Goal: Information Seeking & Learning: Check status

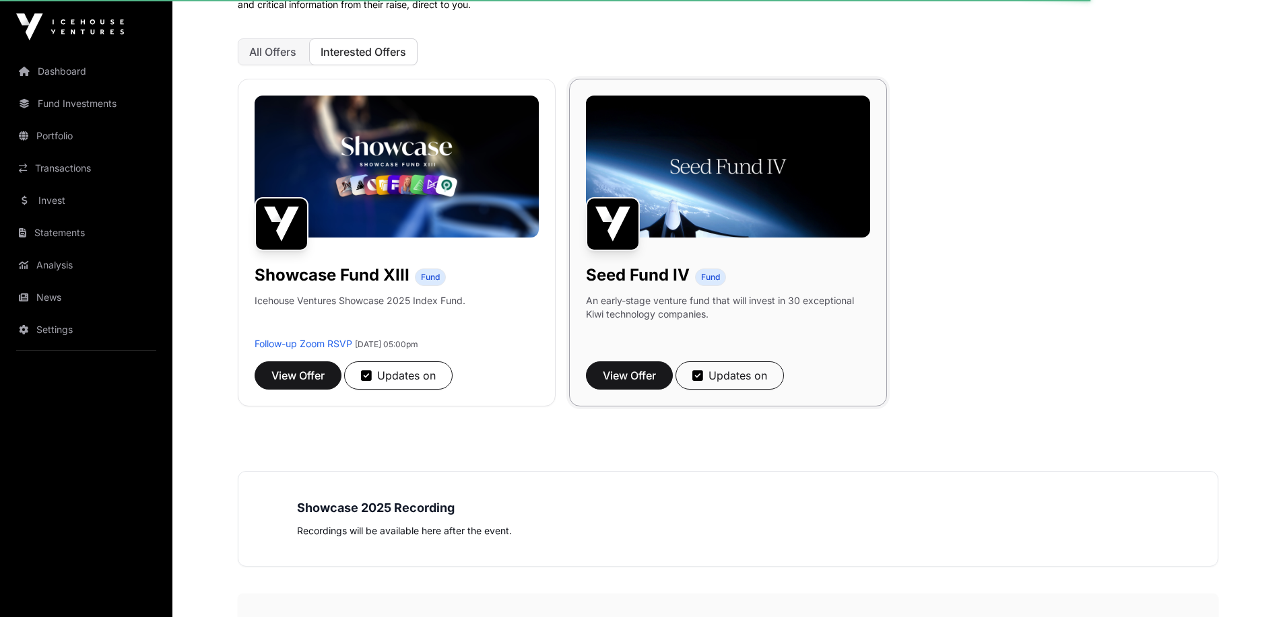
scroll to position [202, 0]
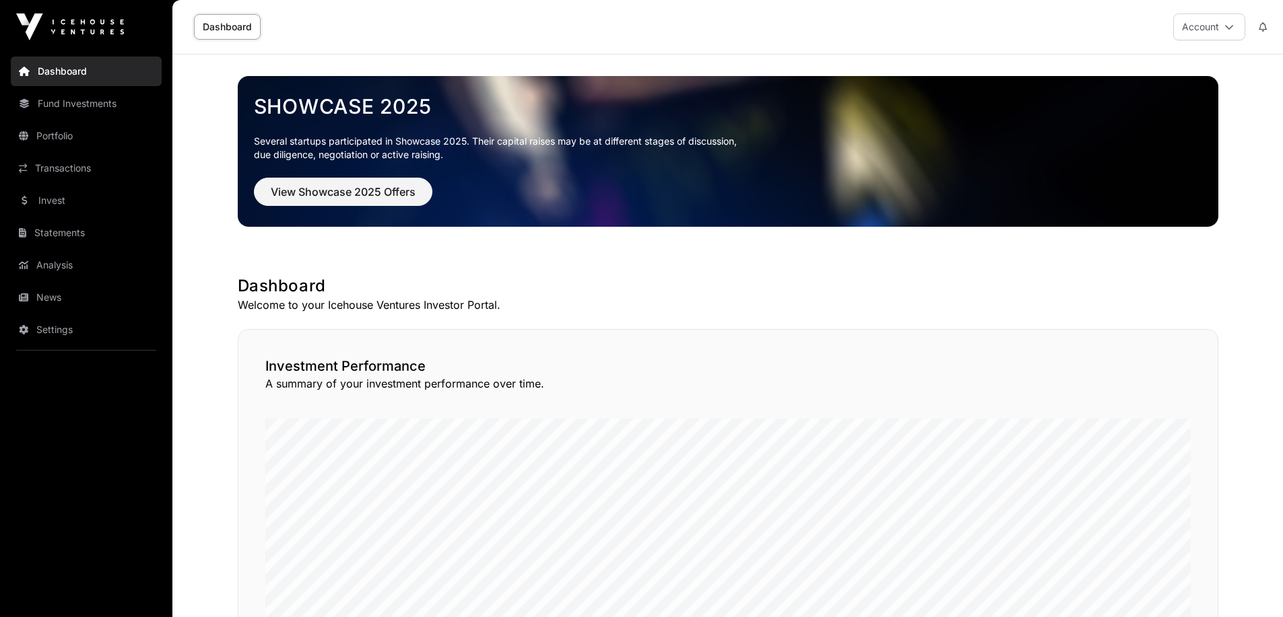
click at [405, 276] on h1 "Dashboard" at bounding box center [728, 286] width 980 height 22
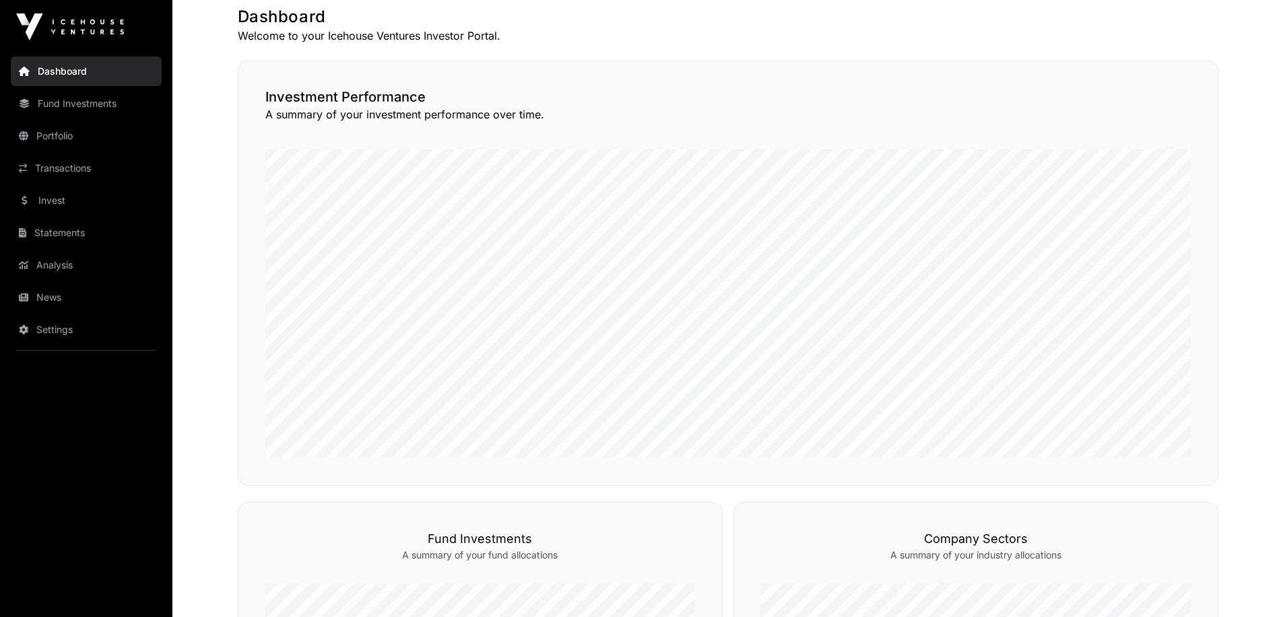
click at [286, 100] on h2 "Investment Performance" at bounding box center [727, 97] width 925 height 19
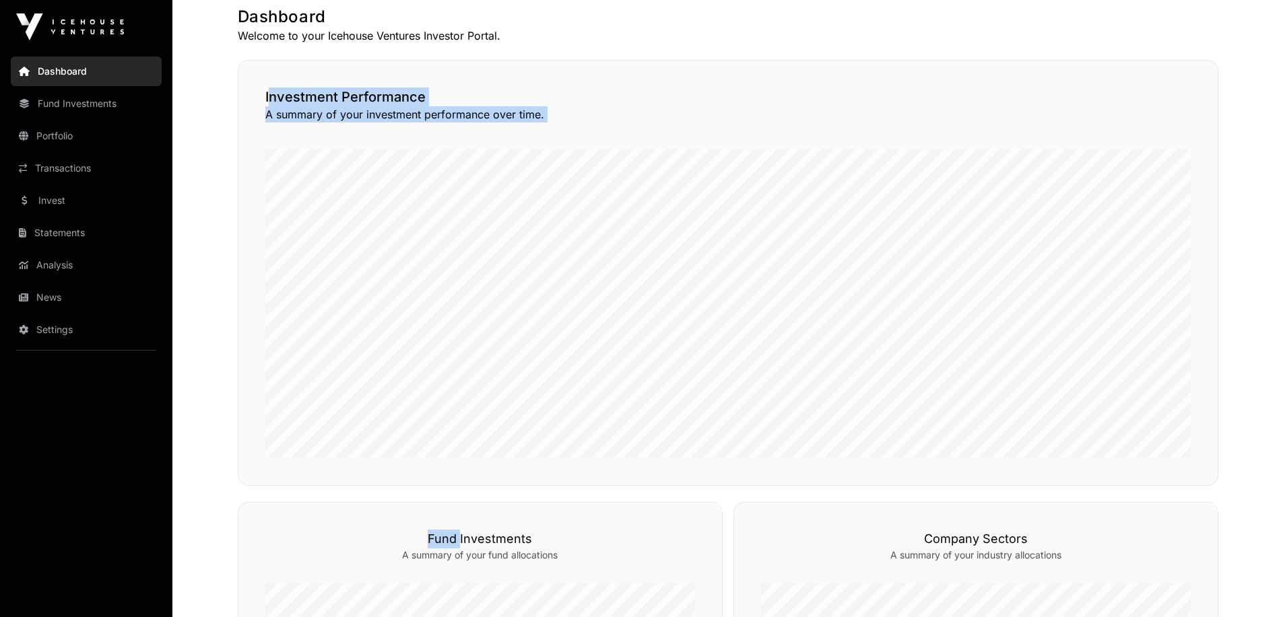
drag, startPoint x: 286, startPoint y: 100, endPoint x: 519, endPoint y: 129, distance: 234.7
click at [519, 129] on div "Investment Performance A summary of your investment performance over time." at bounding box center [728, 273] width 980 height 426
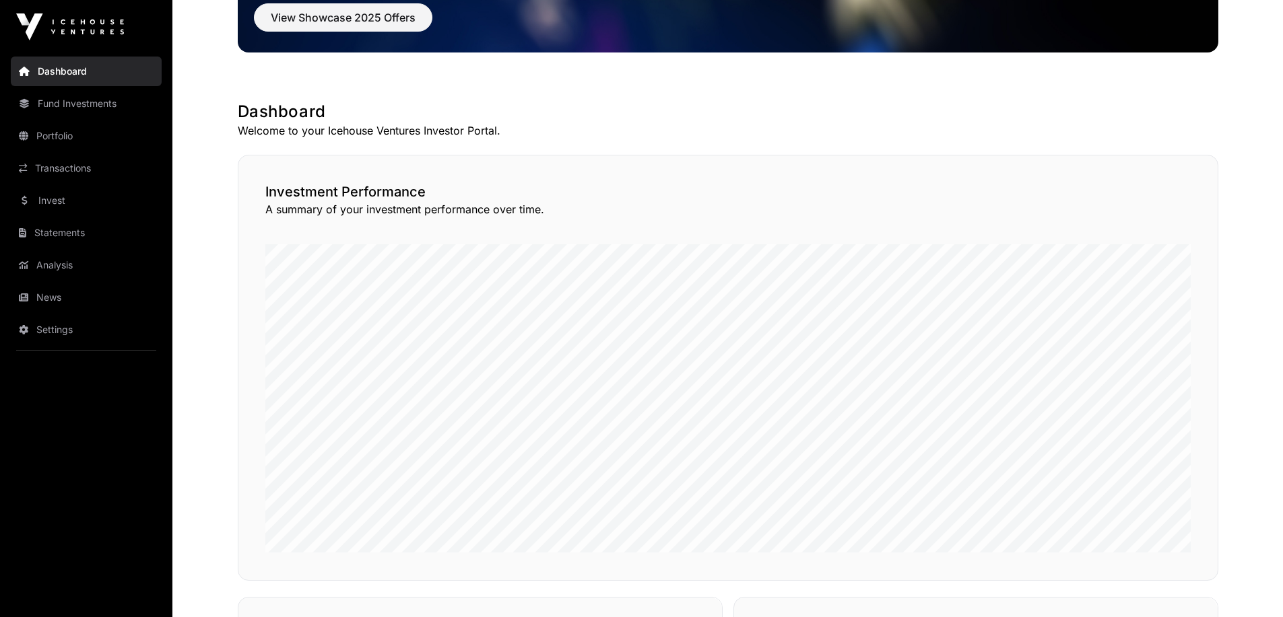
scroll to position [0, 0]
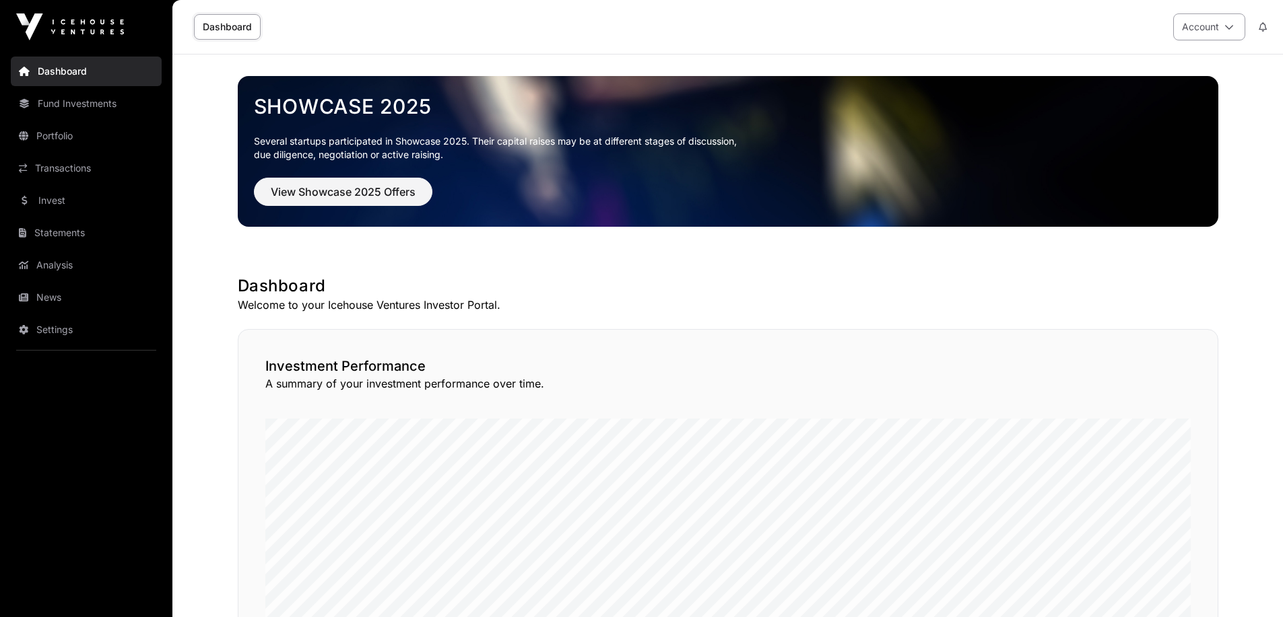
click at [1184, 40] on button "Account" at bounding box center [1209, 26] width 72 height 27
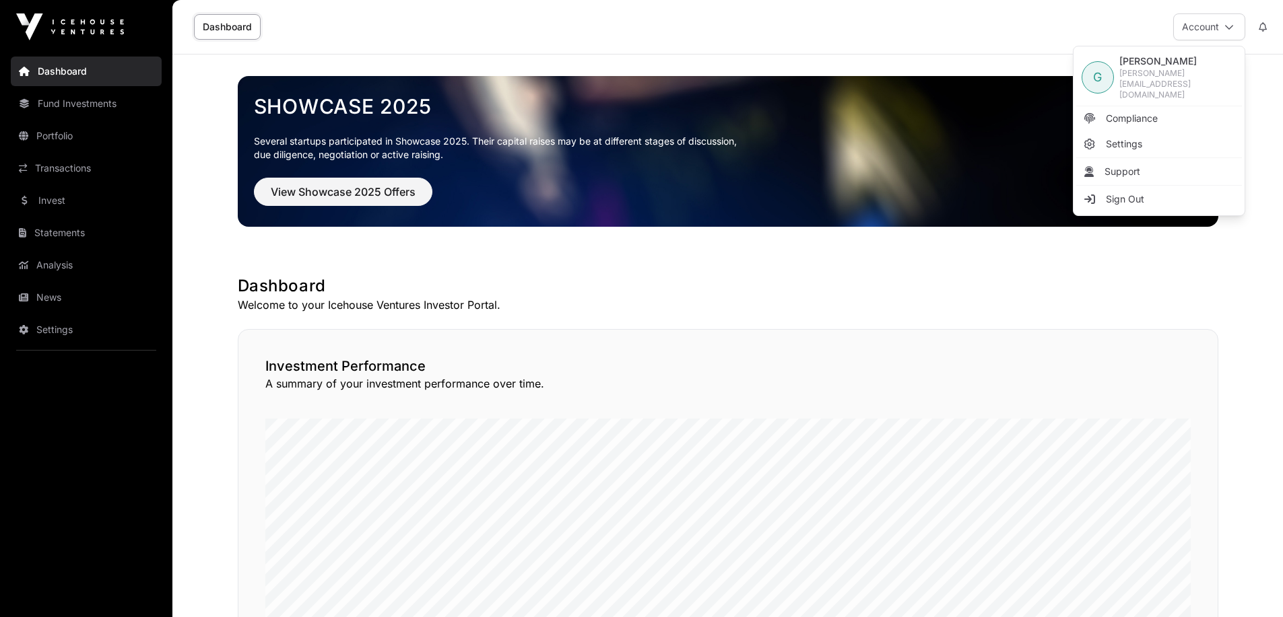
click at [774, 135] on p "Several startups participated in Showcase 2025. Their capital raises may be at …" at bounding box center [728, 148] width 948 height 27
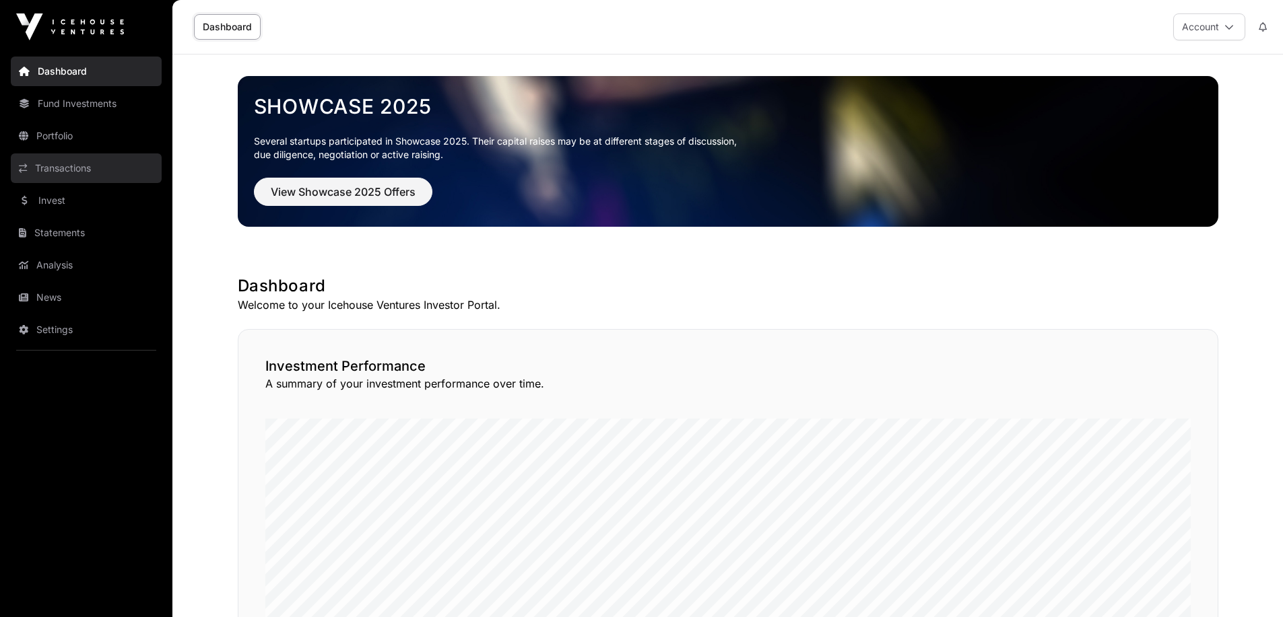
click at [69, 166] on link "Transactions" at bounding box center [86, 169] width 151 height 30
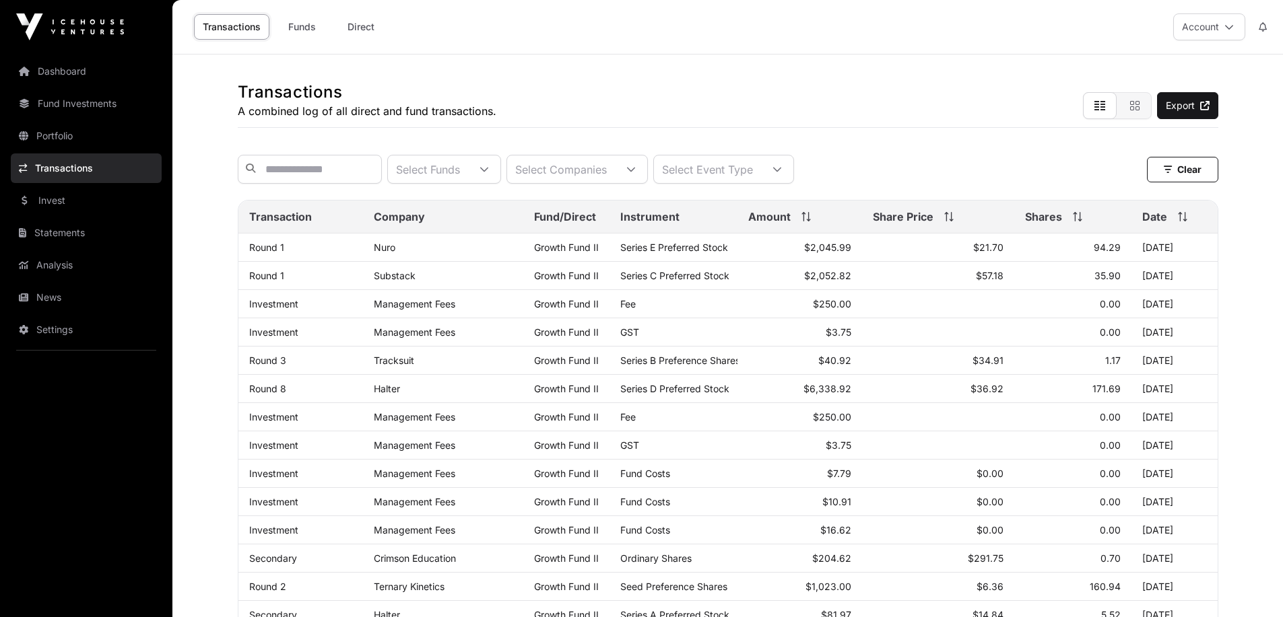
click at [928, 225] on span "Share Price" at bounding box center [903, 217] width 61 height 16
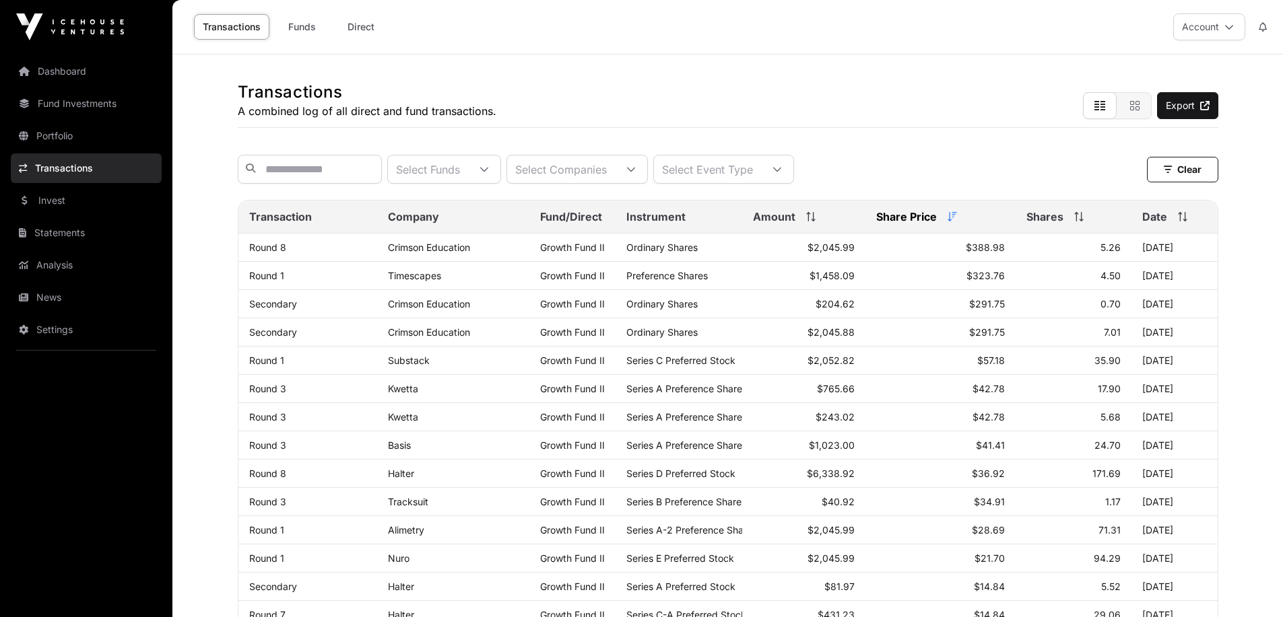
click at [819, 219] on div "Amount" at bounding box center [804, 217] width 102 height 16
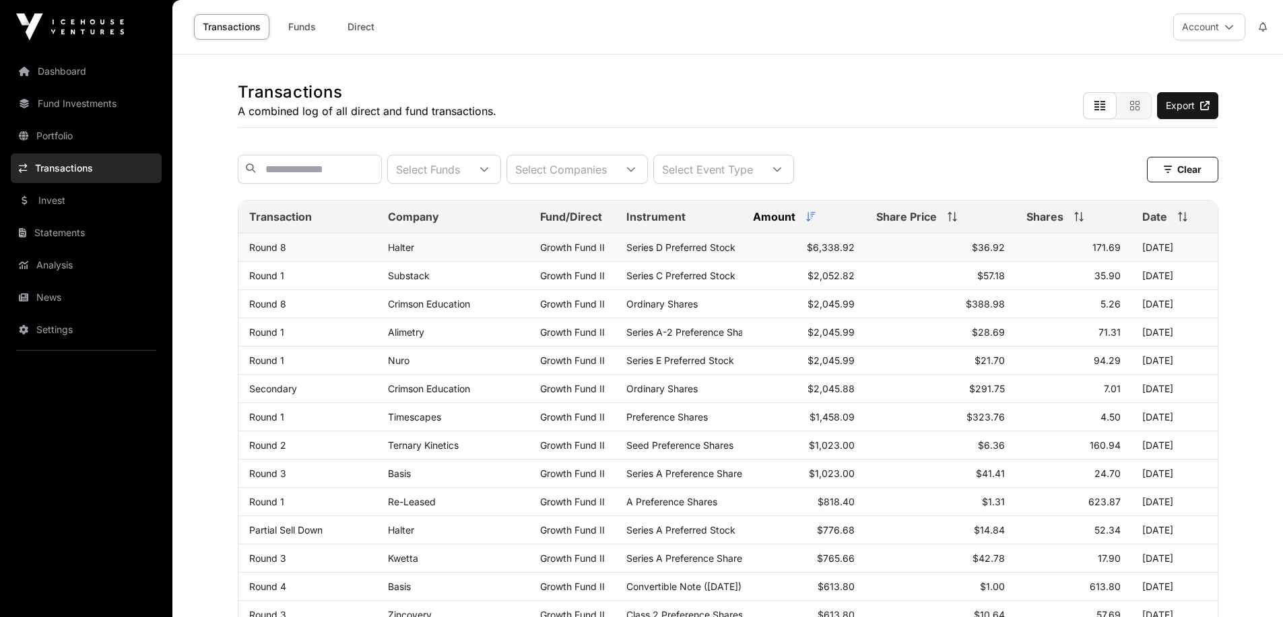
click at [712, 262] on td "Series D Preferred Stock" at bounding box center [678, 248] width 127 height 28
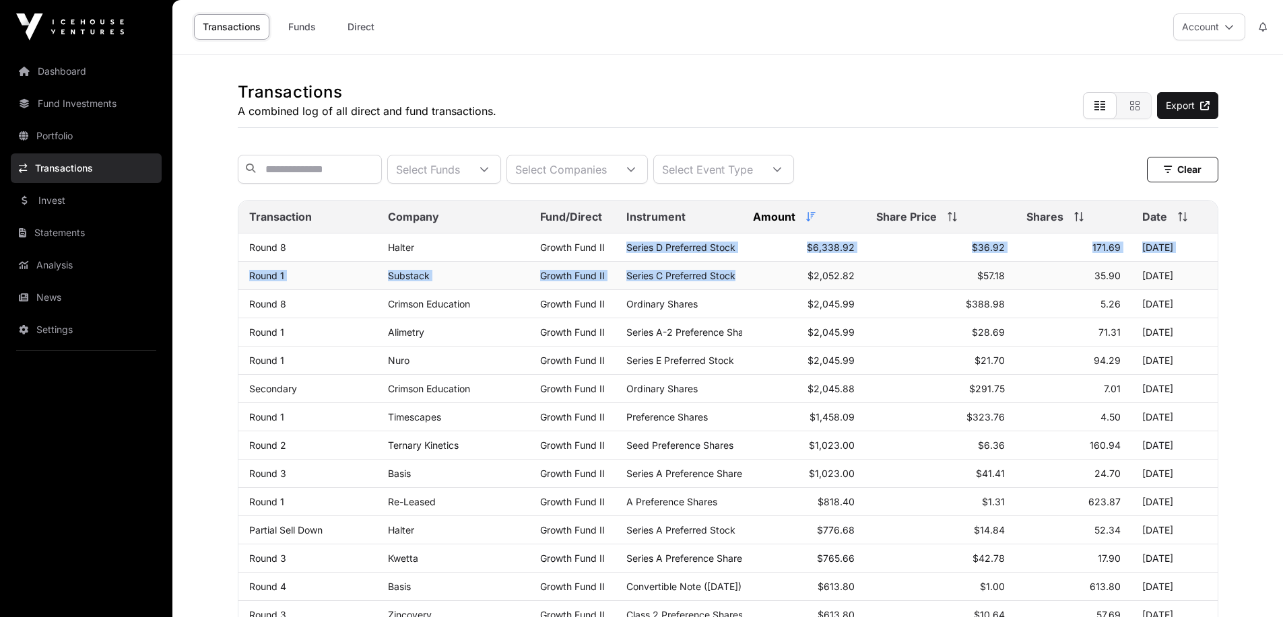
drag, startPoint x: 712, startPoint y: 263, endPoint x: 712, endPoint y: 282, distance: 18.9
click at [712, 281] on span "Series C Preferred Stock" at bounding box center [680, 275] width 109 height 11
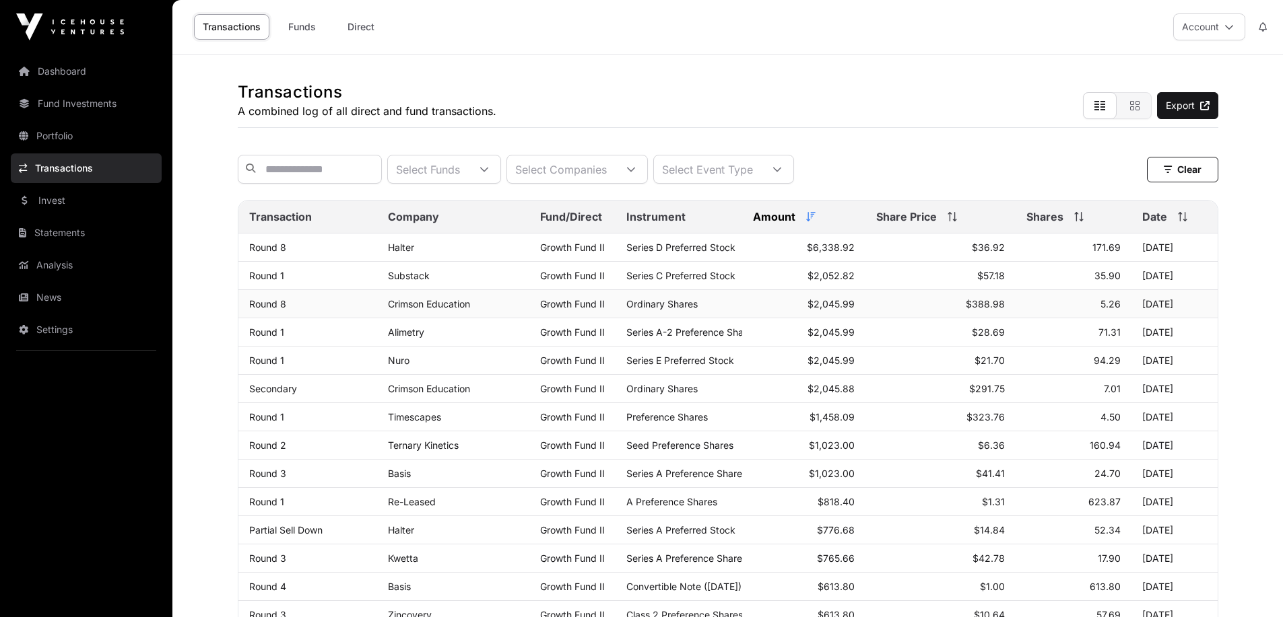
click at [702, 318] on td "Ordinary Shares" at bounding box center [678, 304] width 127 height 28
click at [702, 338] on span "Series A-2 Preference Shares" at bounding box center [691, 332] width 131 height 11
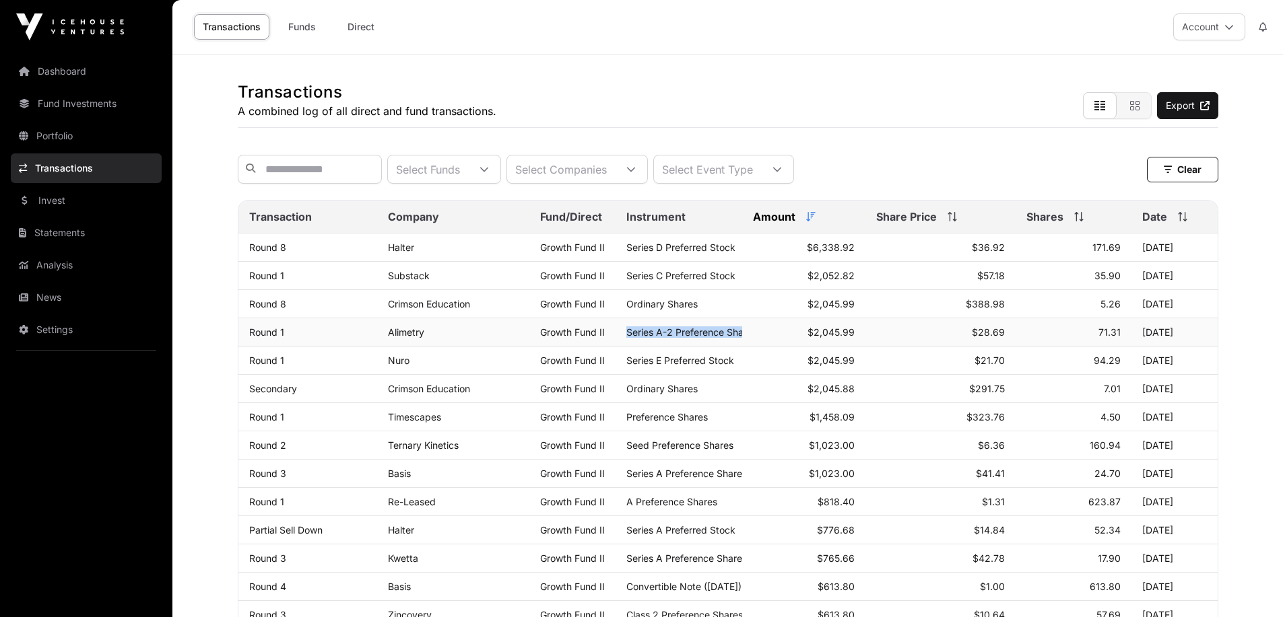
click at [702, 338] on span "Series A-2 Preference Shares" at bounding box center [691, 332] width 131 height 11
click at [703, 366] on span "Series E Preferred Stock" at bounding box center [680, 360] width 108 height 11
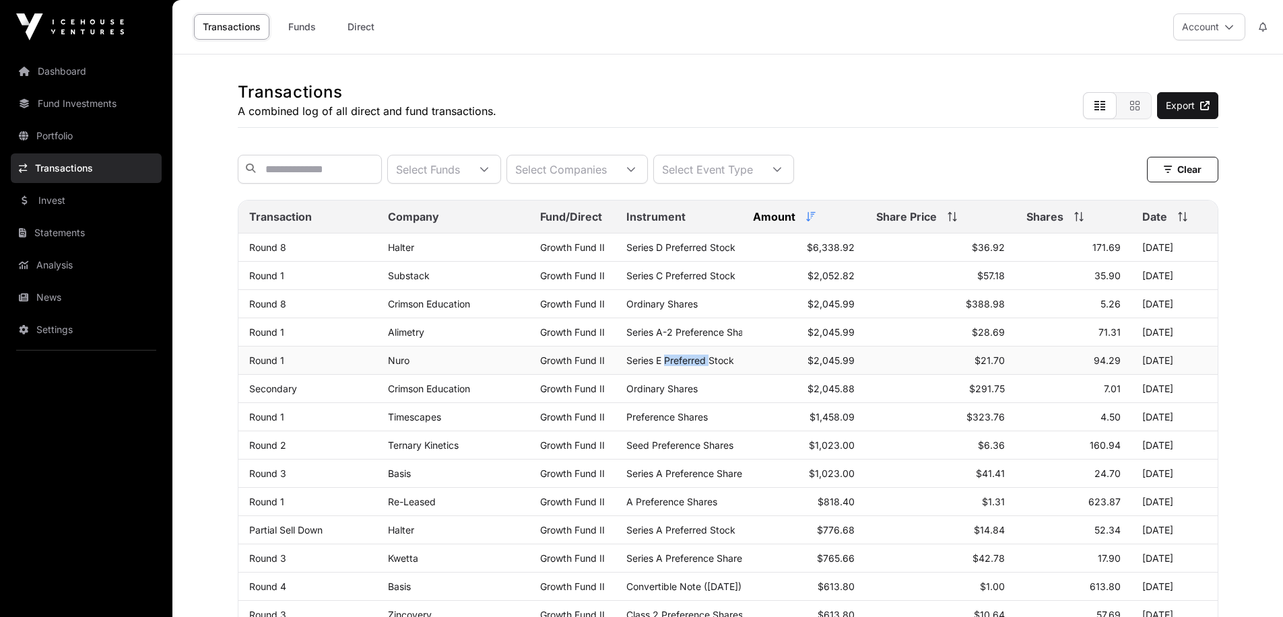
click at [703, 366] on span "Series E Preferred Stock" at bounding box center [680, 360] width 108 height 11
click at [703, 402] on td "Ordinary Shares" at bounding box center [678, 389] width 127 height 28
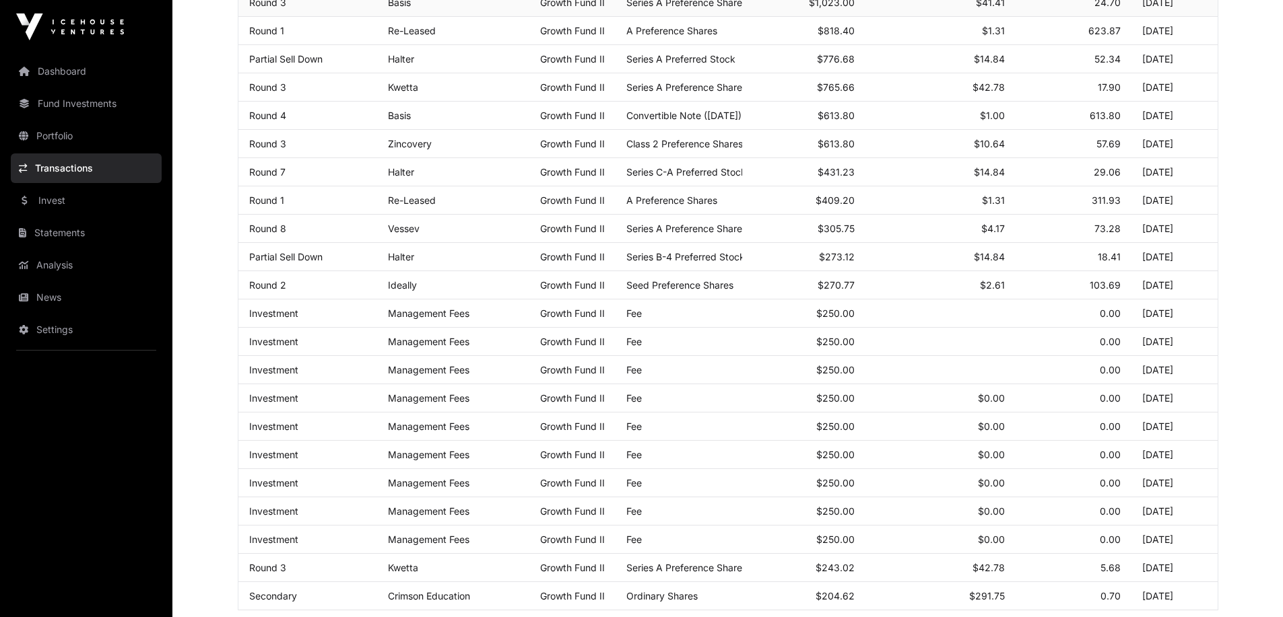
scroll to position [539, 0]
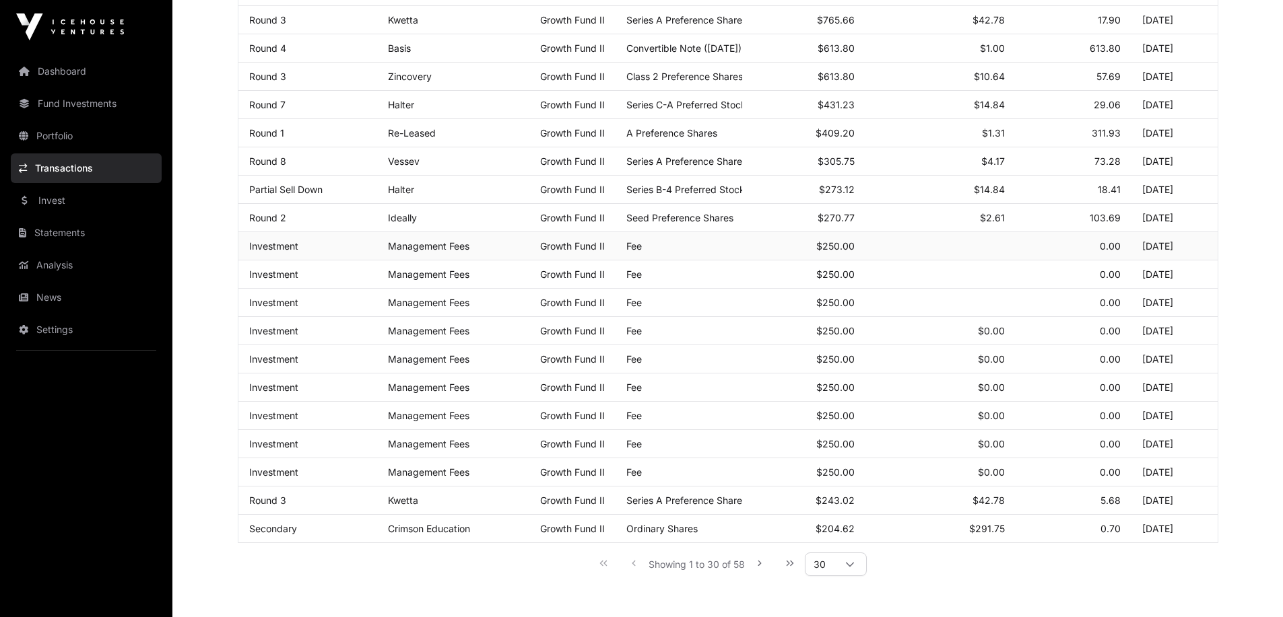
click at [639, 261] on td "Fee" at bounding box center [678, 246] width 127 height 28
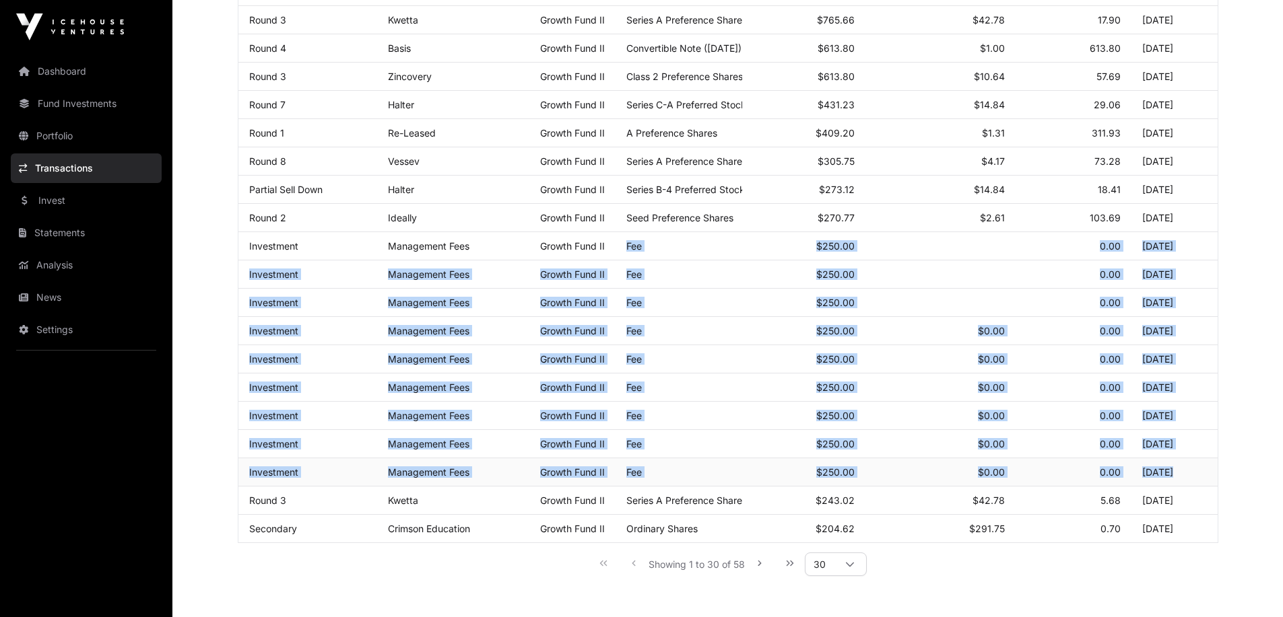
drag, startPoint x: 639, startPoint y: 261, endPoint x: 1186, endPoint y: 478, distance: 588.7
click at [1186, 478] on tbody "Round 8 Halter Growth Fund II Series D Preferred Stock $6,338.92 $36.92 171.69 …" at bounding box center [727, 119] width 979 height 848
click at [1150, 261] on td "[DATE]" at bounding box center [1174, 246] width 86 height 28
drag, startPoint x: 1150, startPoint y: 261, endPoint x: 1181, endPoint y: 258, distance: 31.1
click at [1181, 258] on td "[DATE]" at bounding box center [1174, 246] width 86 height 28
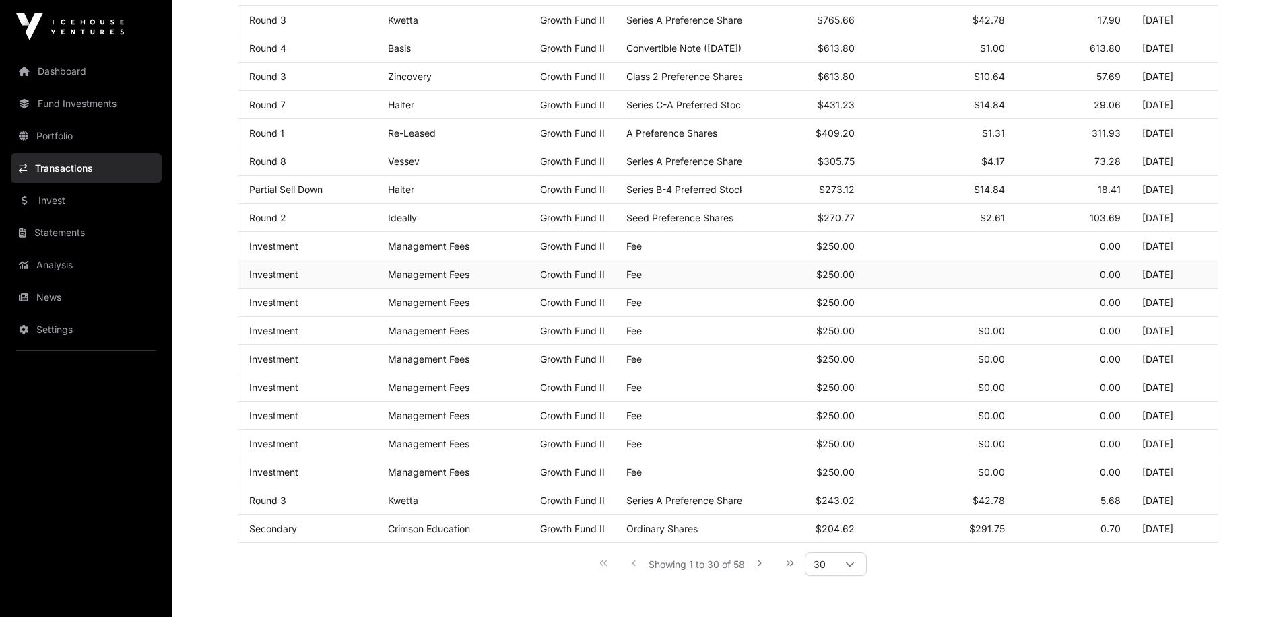
click at [1133, 281] on td "[DATE]" at bounding box center [1174, 275] width 86 height 28
drag, startPoint x: 1133, startPoint y: 281, endPoint x: 1194, endPoint y: 283, distance: 60.6
click at [1194, 283] on td "[DATE]" at bounding box center [1174, 275] width 86 height 28
click at [1169, 314] on td "[DATE]" at bounding box center [1174, 303] width 86 height 28
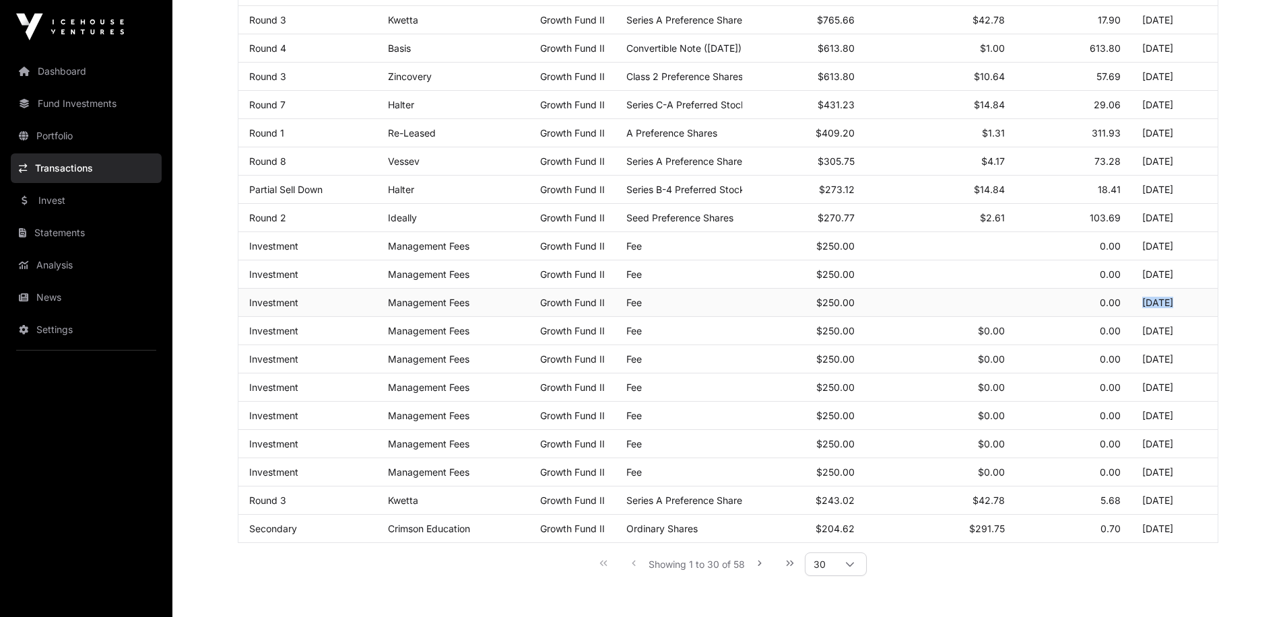
click at [1169, 314] on td "[DATE]" at bounding box center [1174, 303] width 86 height 28
click at [1169, 289] on td "[DATE]" at bounding box center [1174, 275] width 86 height 28
drag, startPoint x: 1169, startPoint y: 296, endPoint x: 1169, endPoint y: 252, distance: 43.1
click at [1169, 252] on tbody "Round 8 Halter Growth Fund II Series D Preferred Stock $6,338.92 $36.92 171.69 …" at bounding box center [727, 119] width 979 height 848
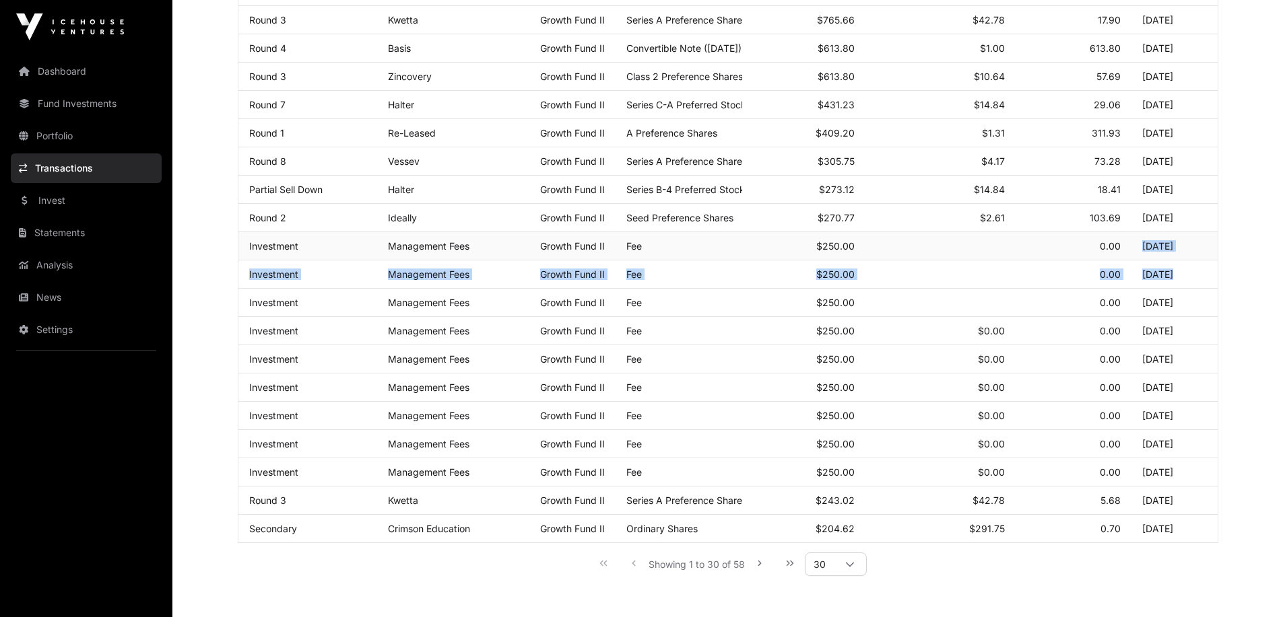
click at [1169, 252] on td "[DATE]" at bounding box center [1174, 246] width 86 height 28
click at [1169, 254] on td "[DATE]" at bounding box center [1174, 246] width 86 height 28
drag, startPoint x: 1169, startPoint y: 254, endPoint x: 1183, endPoint y: 320, distance: 68.0
click at [1183, 320] on tbody "Round 8 Halter Growth Fund II Series D Preferred Stock $6,338.92 $36.92 171.69 …" at bounding box center [727, 119] width 979 height 848
click at [1183, 317] on td "[DATE]" at bounding box center [1174, 303] width 86 height 28
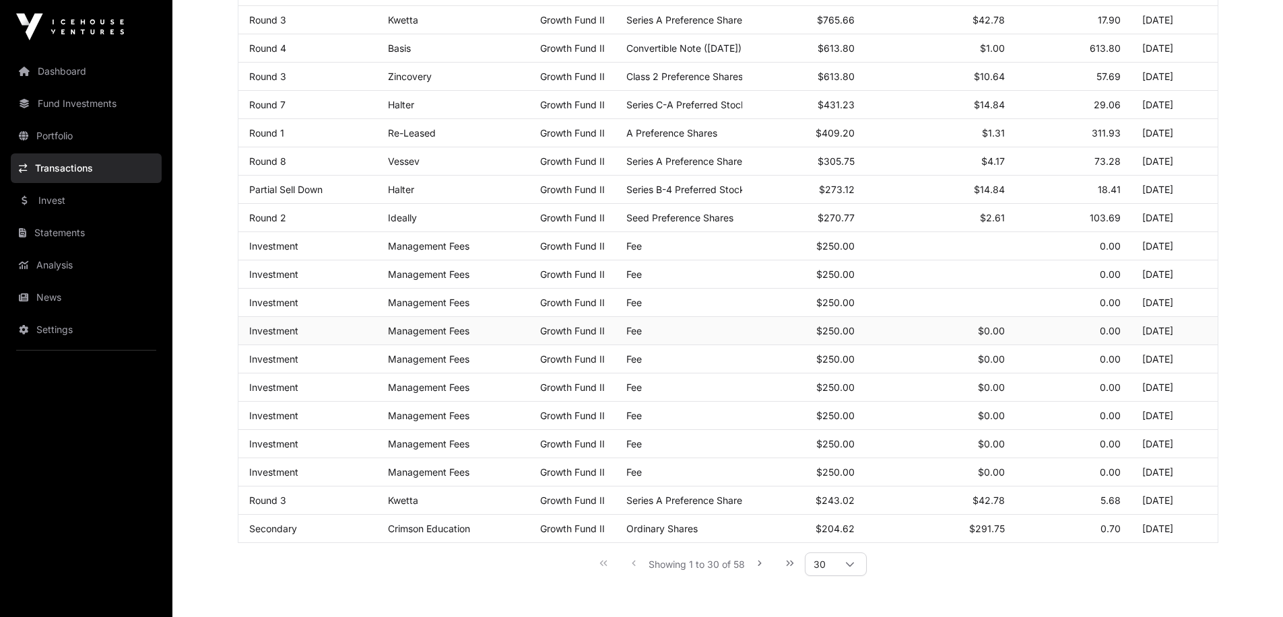
click at [1183, 343] on td "[DATE]" at bounding box center [1174, 331] width 86 height 28
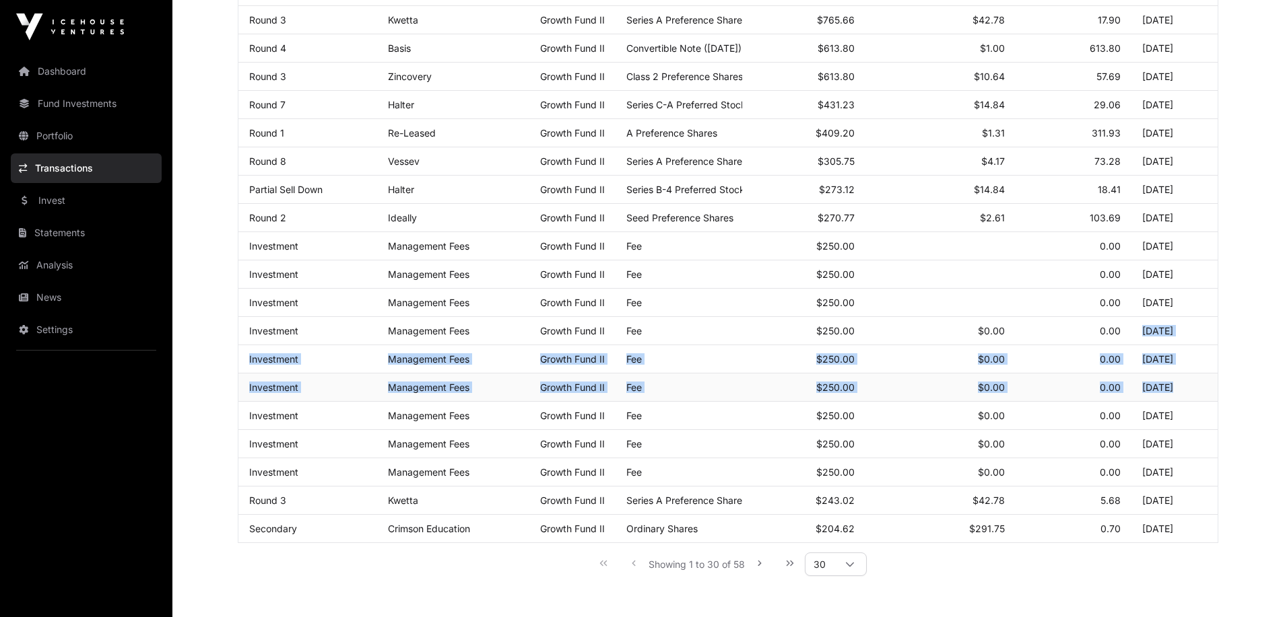
drag, startPoint x: 1183, startPoint y: 343, endPoint x: 1185, endPoint y: 386, distance: 43.1
click at [1185, 386] on tbody "Round 8 Halter Growth Fund II Series D Preferred Stock $6,338.92 $36.92 171.69 …" at bounding box center [727, 119] width 979 height 848
click at [1185, 401] on td "[DATE]" at bounding box center [1174, 388] width 86 height 28
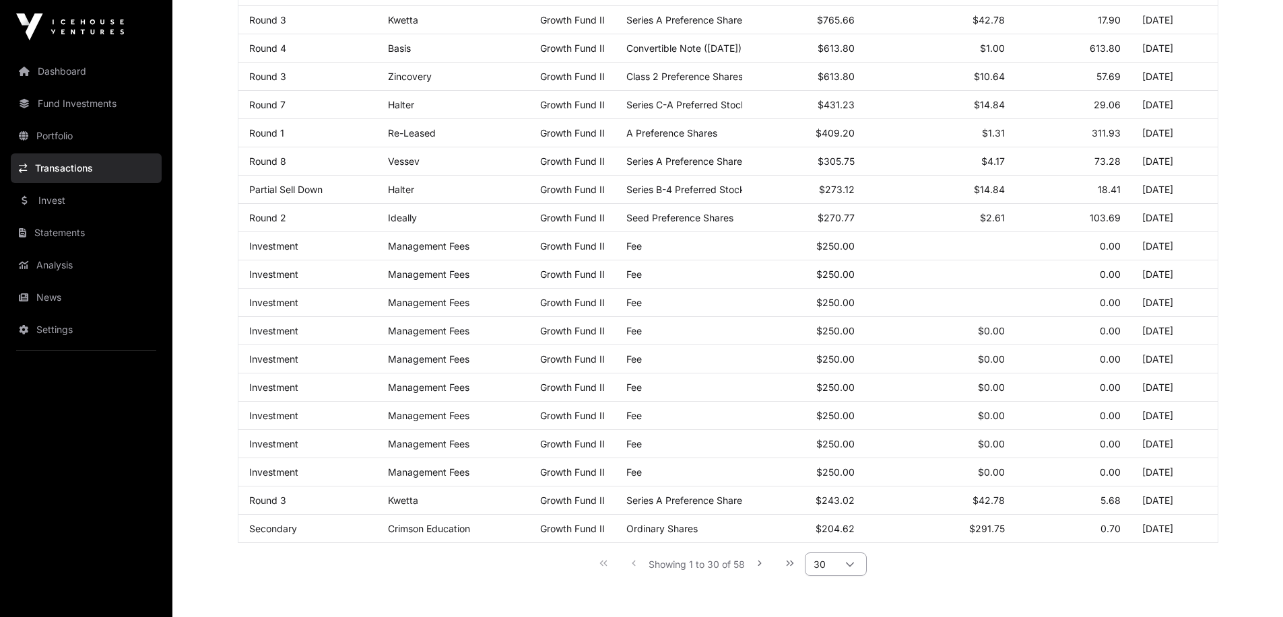
click at [860, 563] on div at bounding box center [849, 564] width 32 height 22
click at [851, 545] on li "1000" at bounding box center [836, 547] width 55 height 22
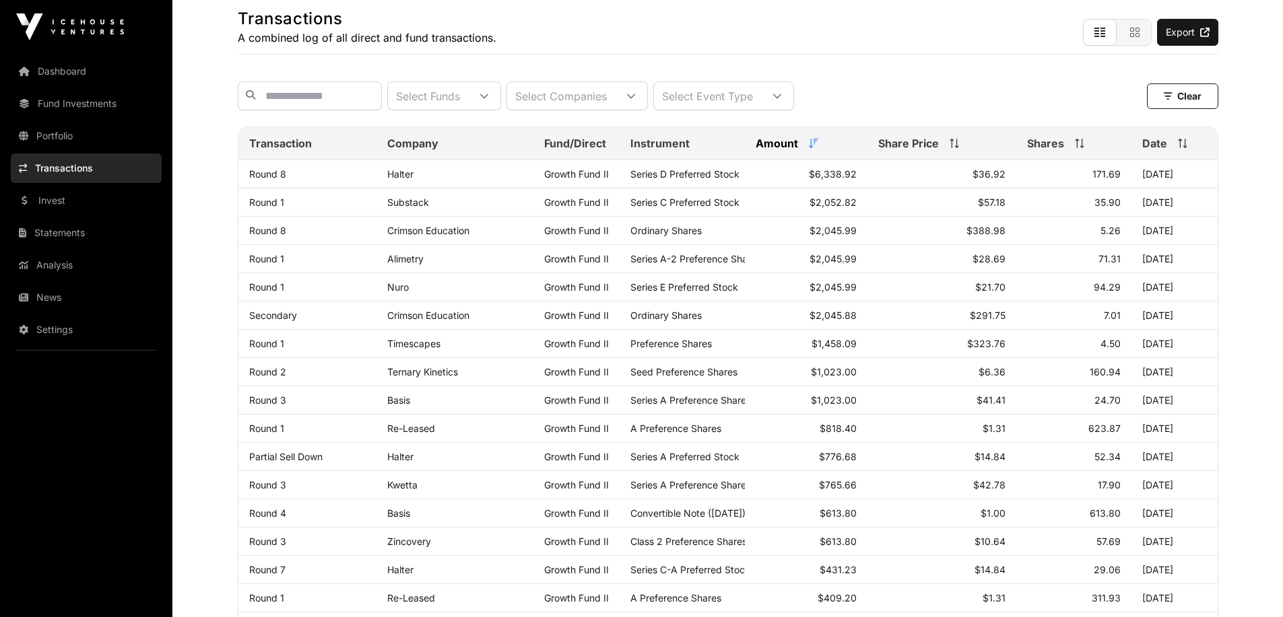
scroll to position [0, 0]
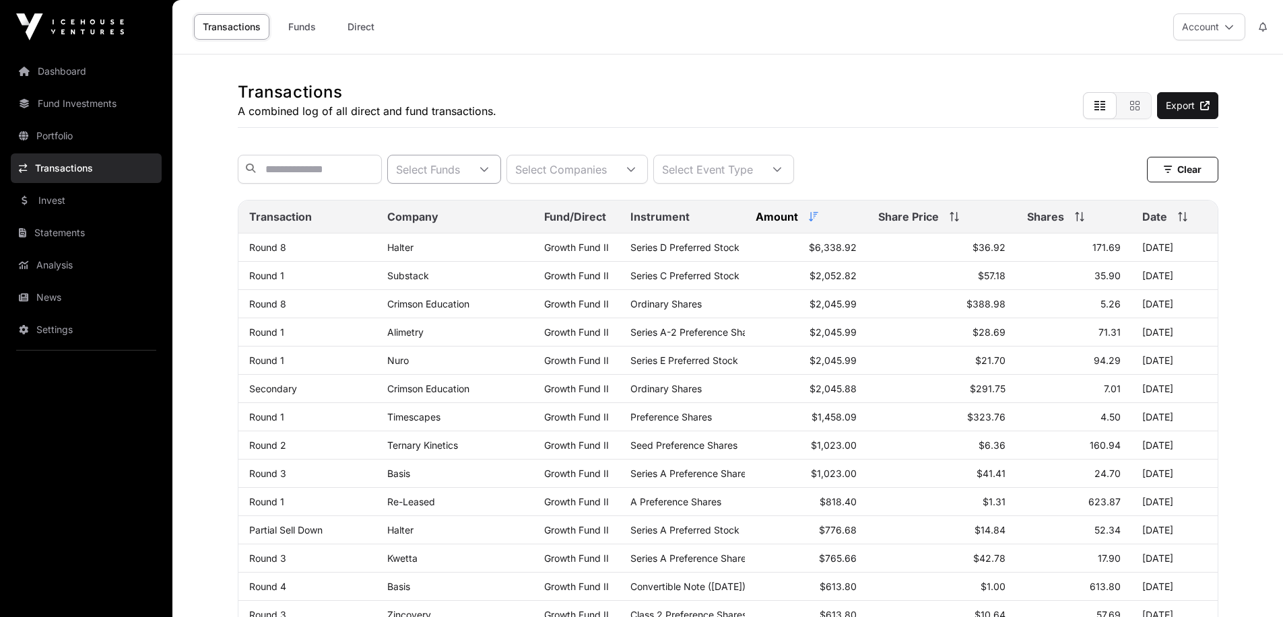
click at [466, 180] on div "Select Funds" at bounding box center [428, 170] width 80 height 28
click at [615, 181] on div "Select Companies" at bounding box center [561, 170] width 108 height 28
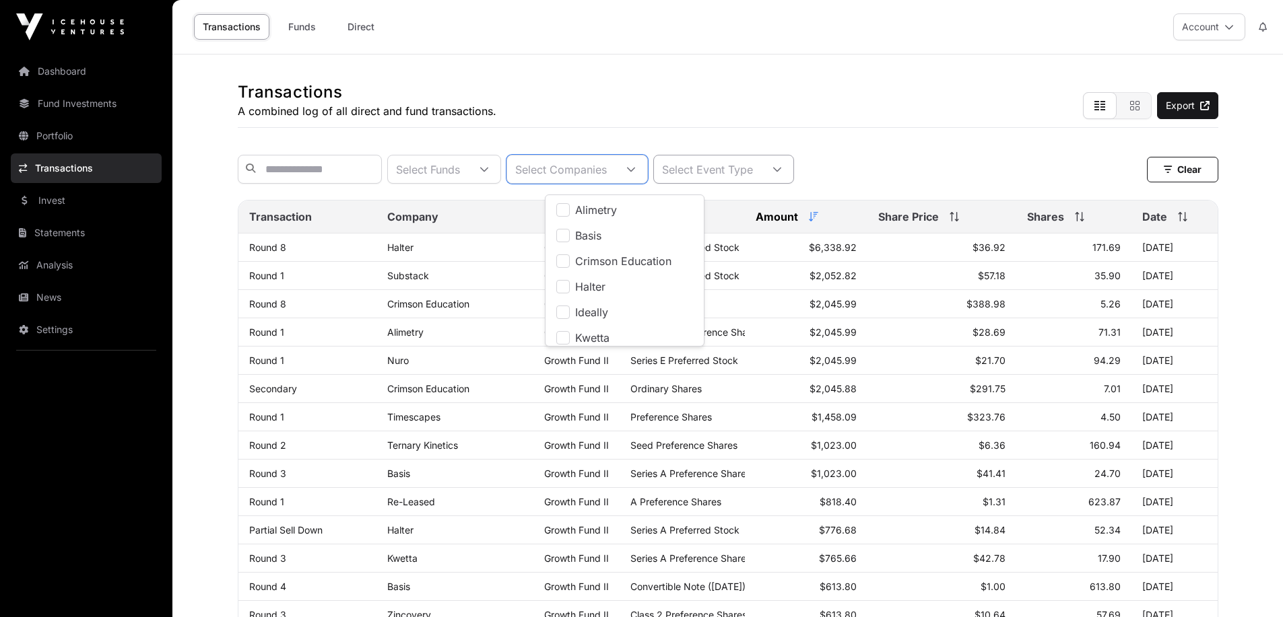
click at [736, 174] on div "Select Event Type" at bounding box center [707, 170] width 107 height 28
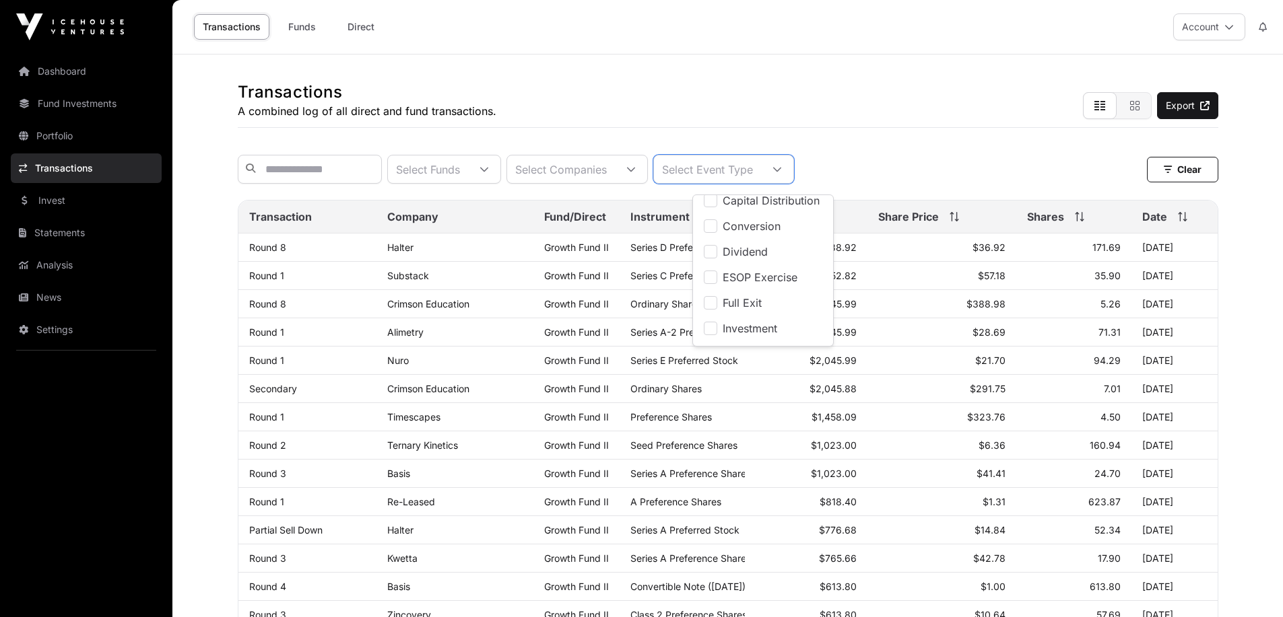
scroll to position [0, 0]
click at [741, 312] on span "Full Exit" at bounding box center [741, 312] width 39 height 11
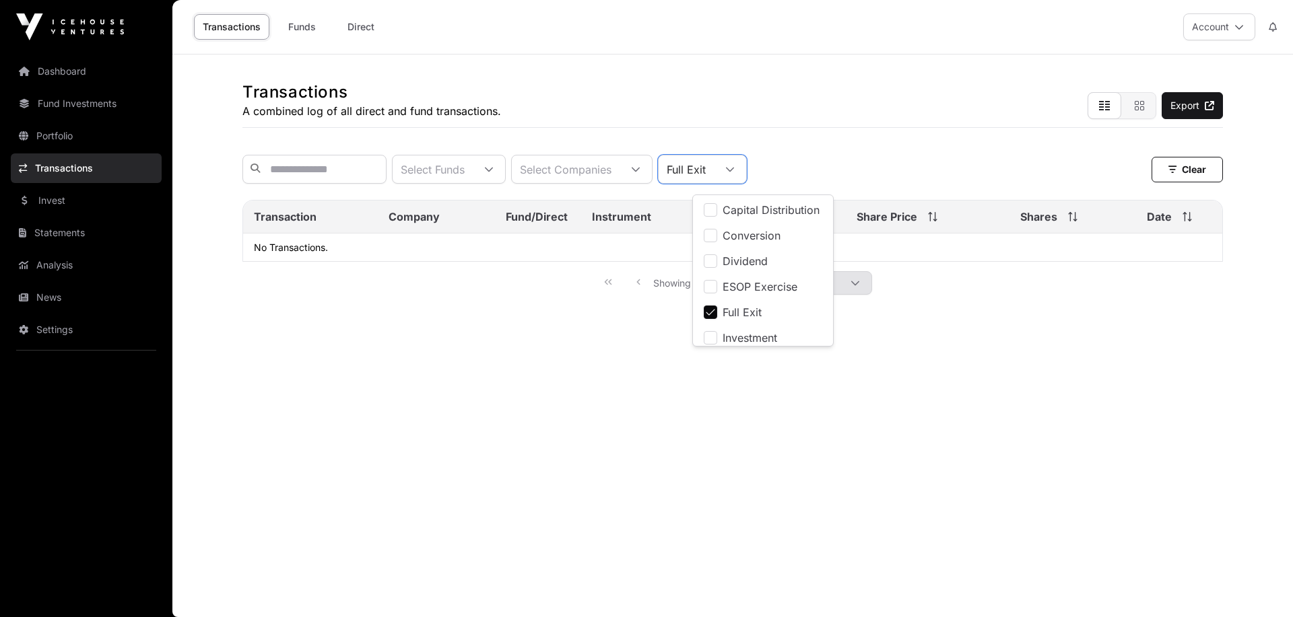
click at [745, 307] on span "Full Exit" at bounding box center [741, 312] width 39 height 11
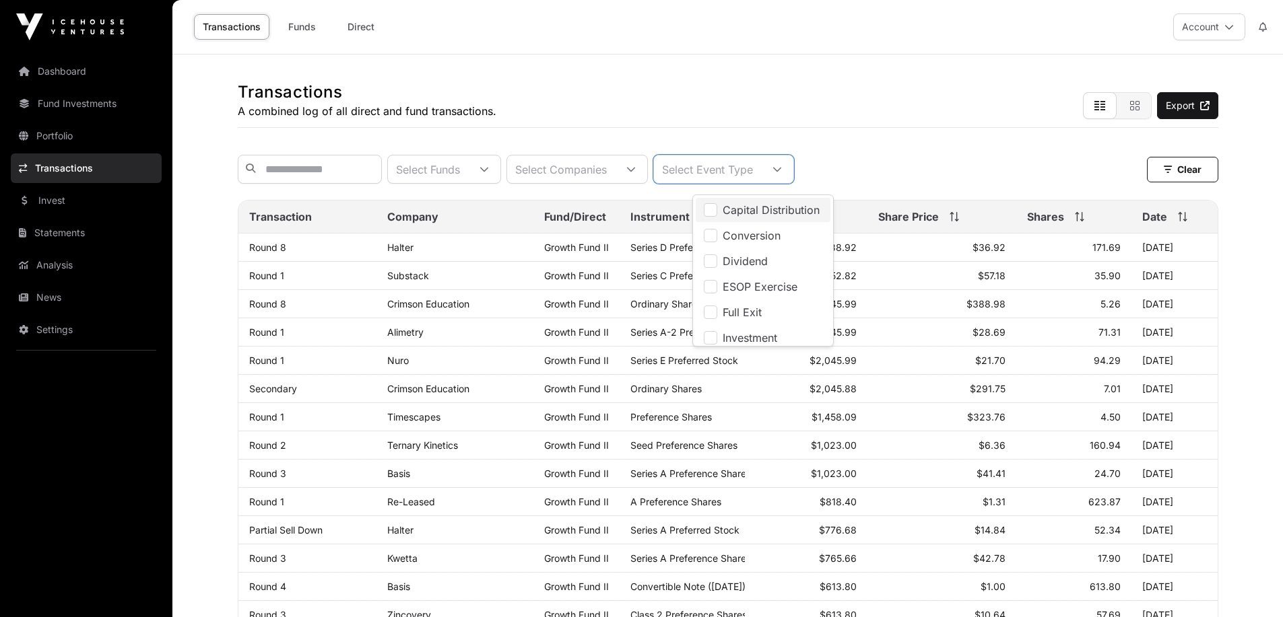
click at [751, 209] on span "Capital Distribution" at bounding box center [770, 210] width 97 height 11
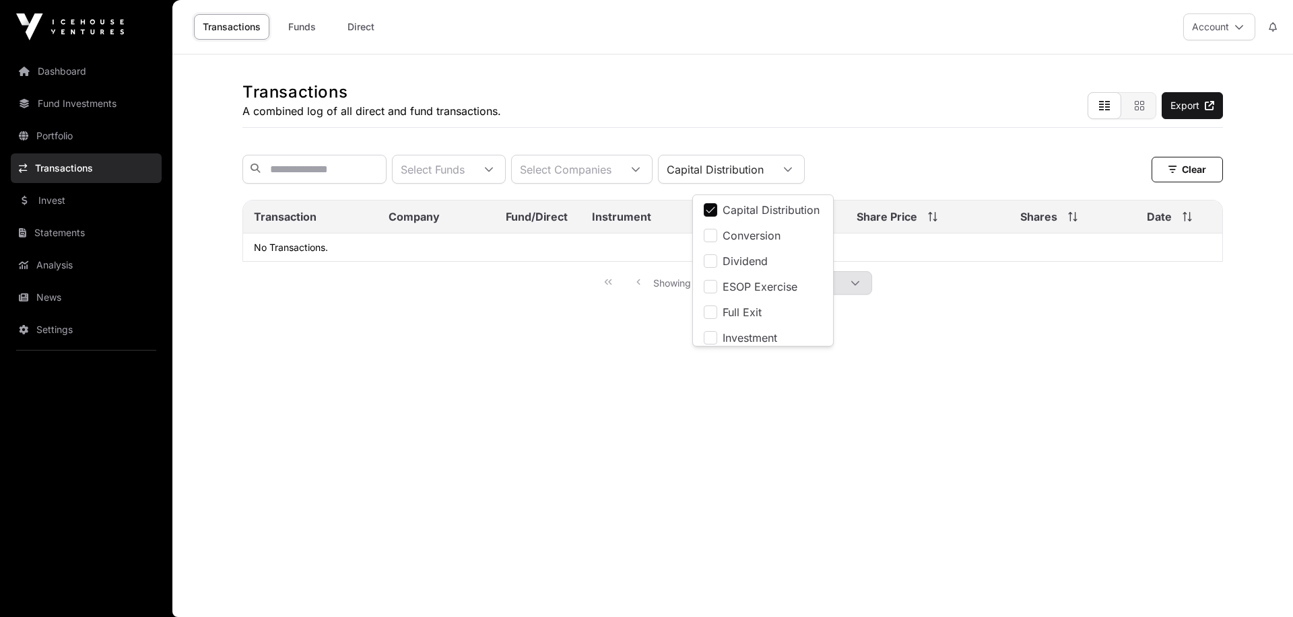
click at [751, 209] on span "Capital Distribution" at bounding box center [770, 210] width 97 height 11
click at [751, 232] on span "Conversion" at bounding box center [751, 235] width 58 height 11
click at [729, 245] on li "Conversion" at bounding box center [762, 236] width 135 height 24
click at [735, 254] on li "Dividend" at bounding box center [762, 261] width 135 height 24
click at [735, 281] on span "ESOP Exercise" at bounding box center [759, 286] width 75 height 11
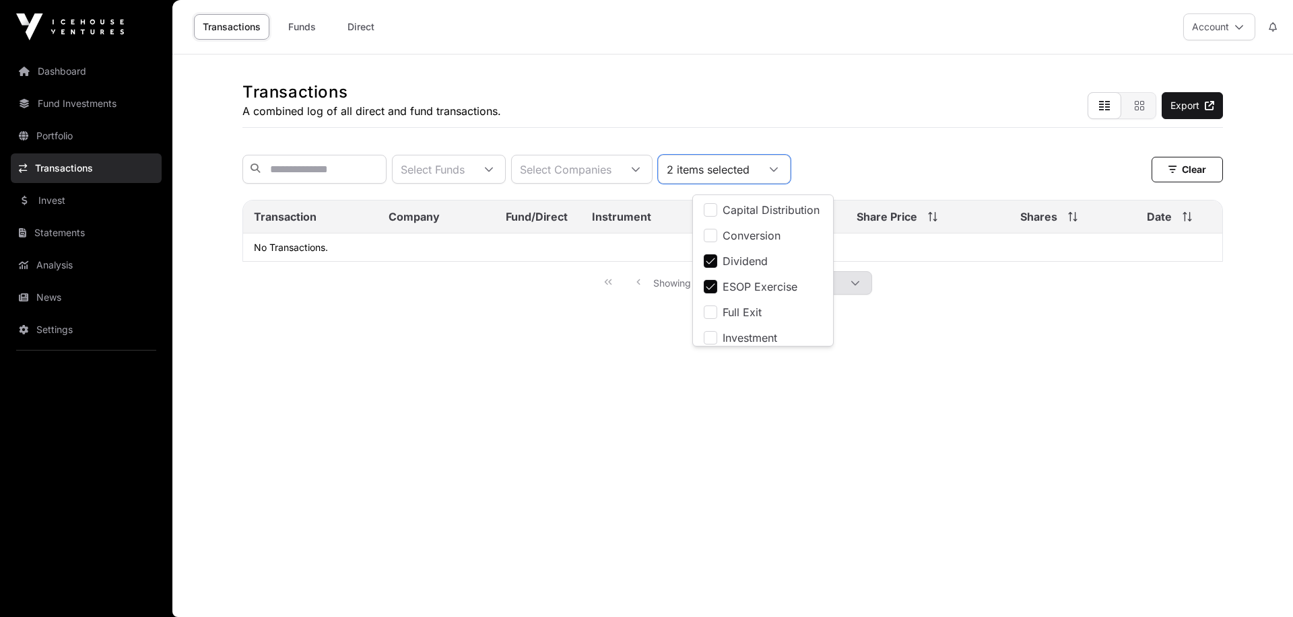
click at [735, 262] on span "Dividend" at bounding box center [744, 261] width 45 height 11
click at [735, 284] on span "ESOP Exercise" at bounding box center [759, 286] width 75 height 11
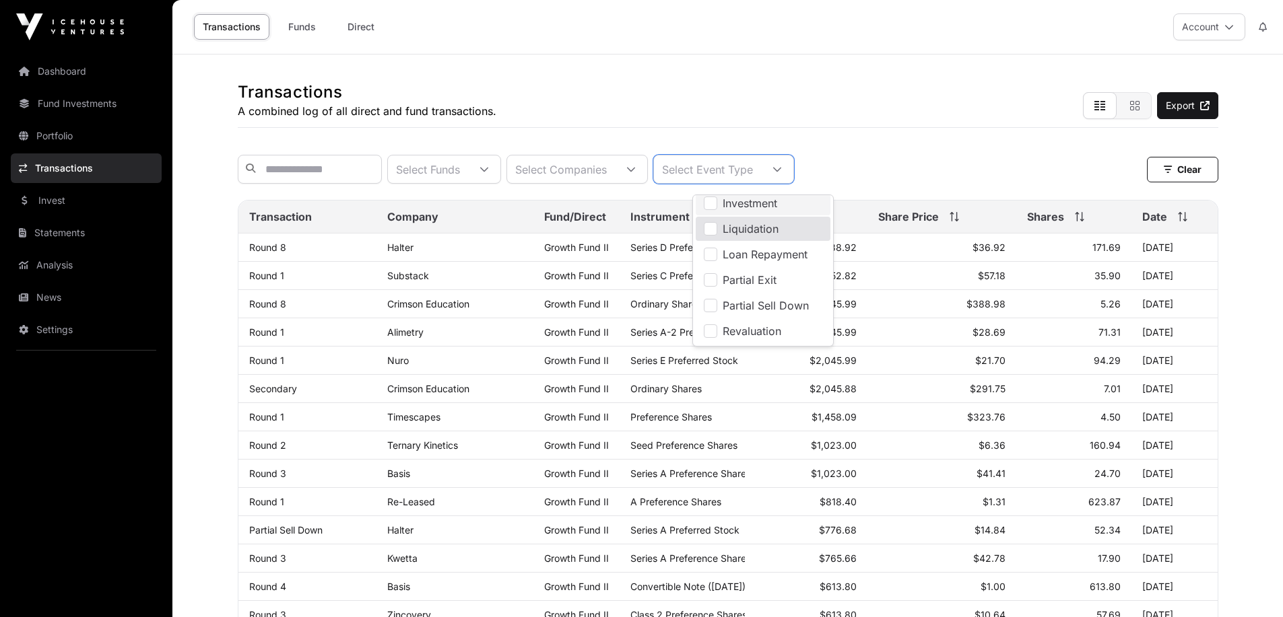
scroll to position [131, 0]
click at [751, 207] on span "Investment" at bounding box center [749, 207] width 55 height 11
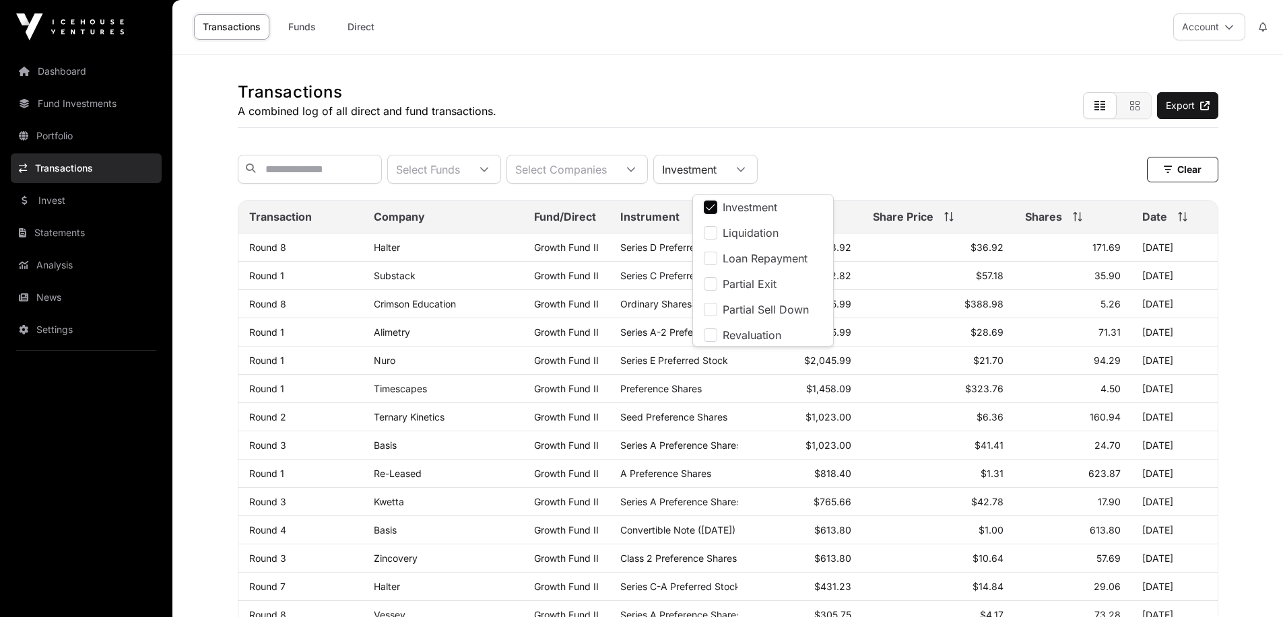
click at [898, 148] on div "Select Funds Select Companies Investment Clear Clear Filters" at bounding box center [728, 169] width 980 height 50
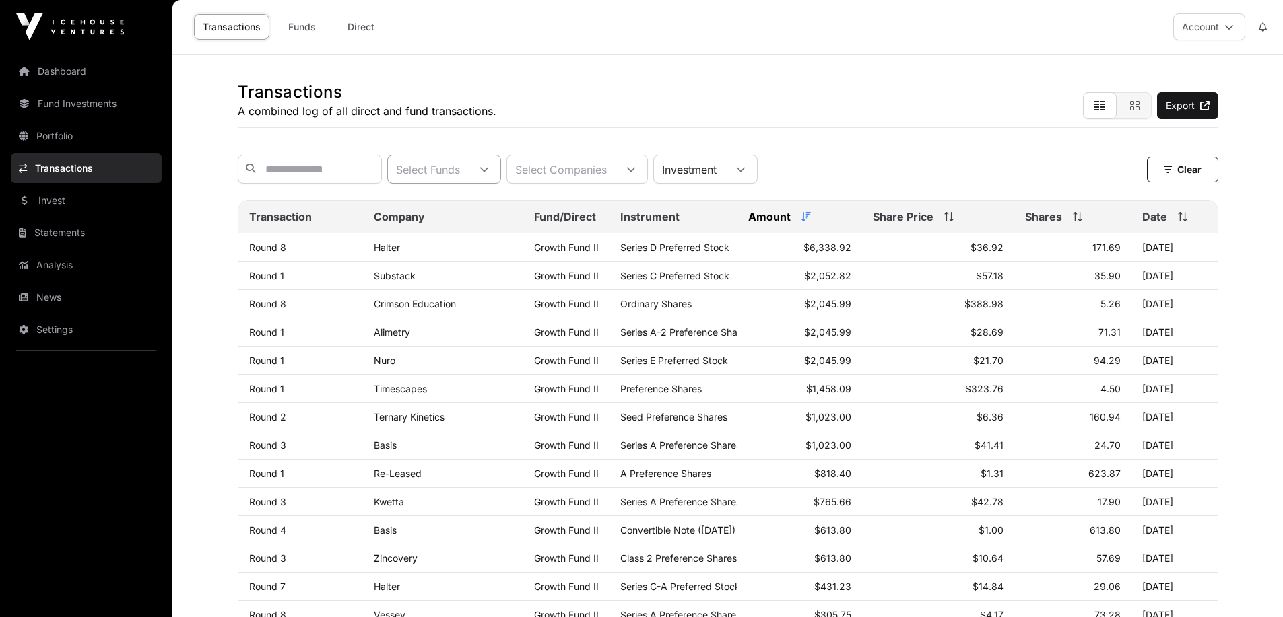
click at [488, 172] on icon at bounding box center [484, 169] width 8 height 5
click at [940, 153] on div "Select Funds Select Companies Investment Clear Clear Filters" at bounding box center [728, 169] width 980 height 50
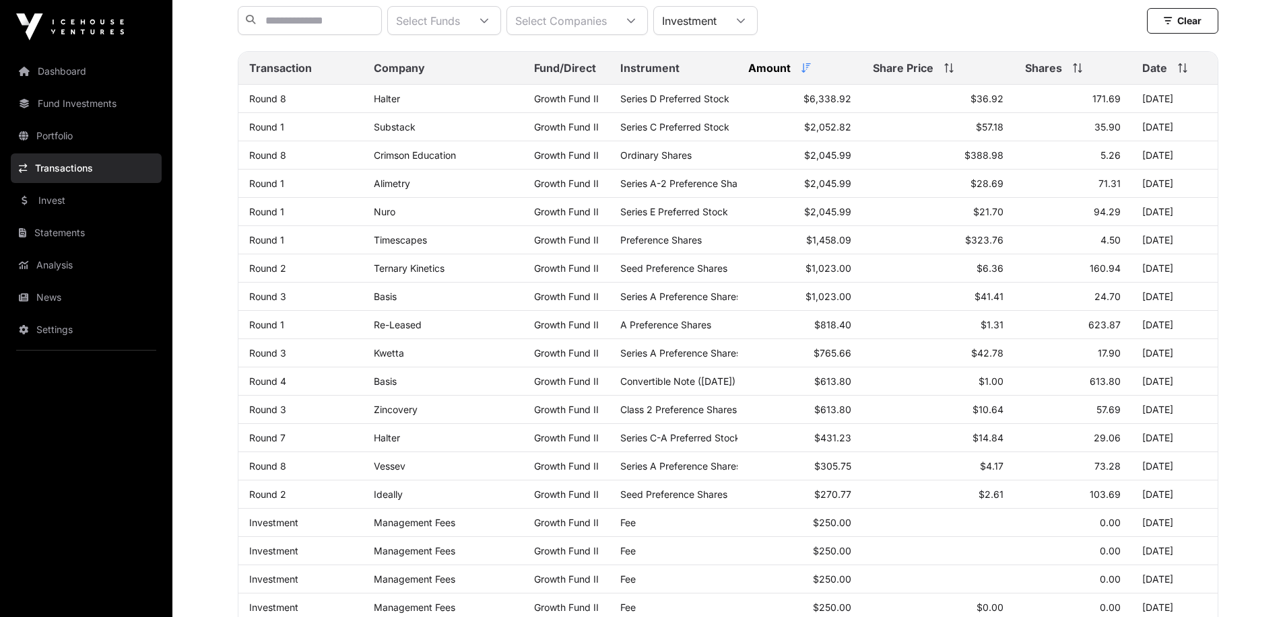
scroll to position [0, 0]
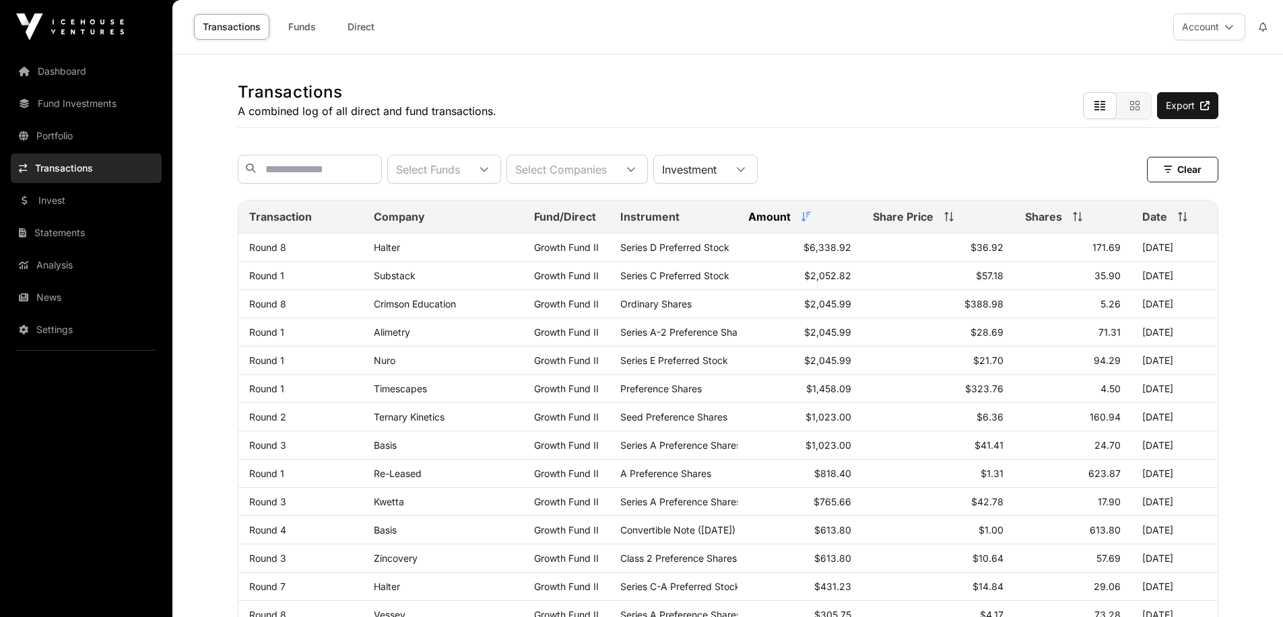
click at [474, 219] on div "Company" at bounding box center [443, 217] width 139 height 16
click at [919, 178] on div "Select Funds Select Companies Investment Clear" at bounding box center [728, 169] width 980 height 29
click at [1058, 210] on th "Shares" at bounding box center [1072, 217] width 117 height 33
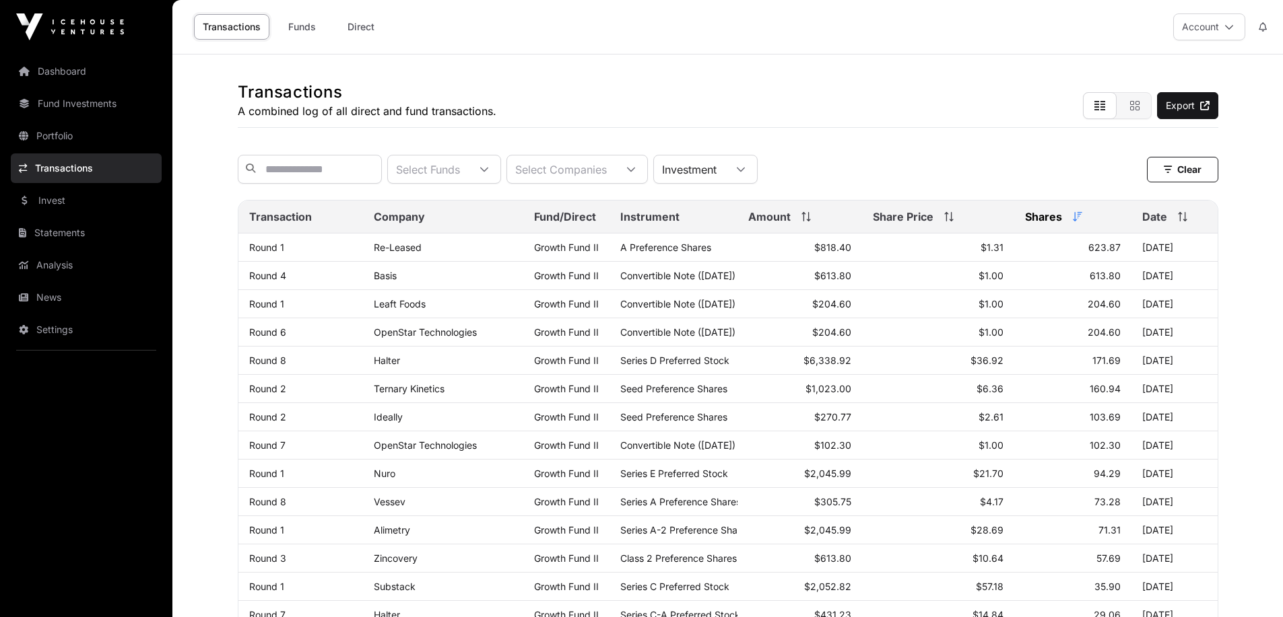
click at [936, 215] on th "Share Price" at bounding box center [938, 217] width 152 height 33
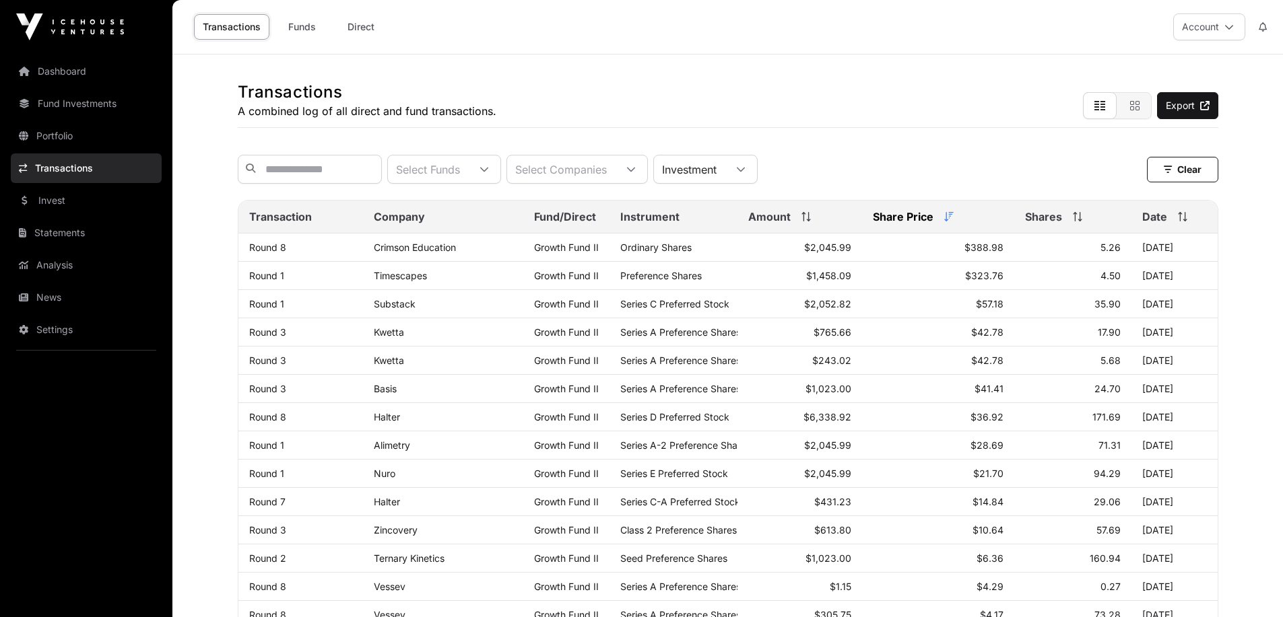
click at [790, 218] on span "Amount" at bounding box center [769, 217] width 42 height 16
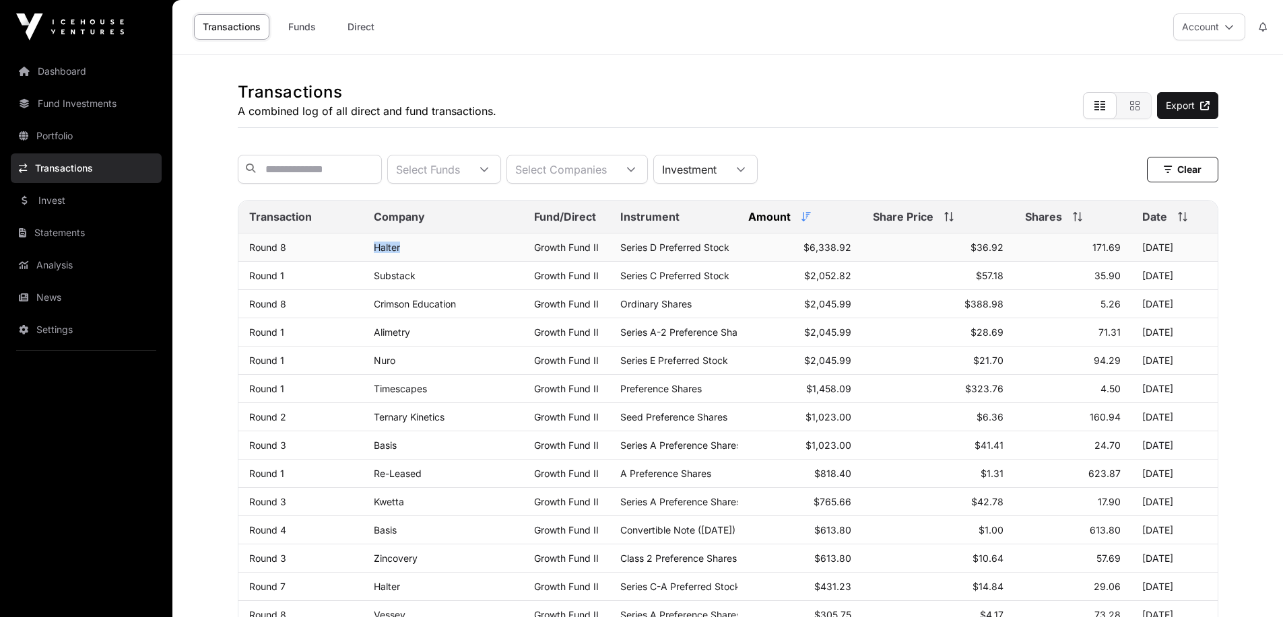
drag, startPoint x: 345, startPoint y: 256, endPoint x: 417, endPoint y: 257, distance: 72.7
click at [417, 257] on tr "Round 8 Halter Growth Fund II Series D Preferred Stock $6,338.92 $36.92 171.69 …" at bounding box center [727, 248] width 979 height 28
click at [469, 253] on div "Halter" at bounding box center [443, 247] width 139 height 11
drag, startPoint x: 496, startPoint y: 254, endPoint x: 769, endPoint y: 257, distance: 273.4
click at [769, 257] on tr "Round 8 Halter Growth Fund II Series D Preferred Stock $6,338.92 $36.92 171.69 …" at bounding box center [727, 248] width 979 height 28
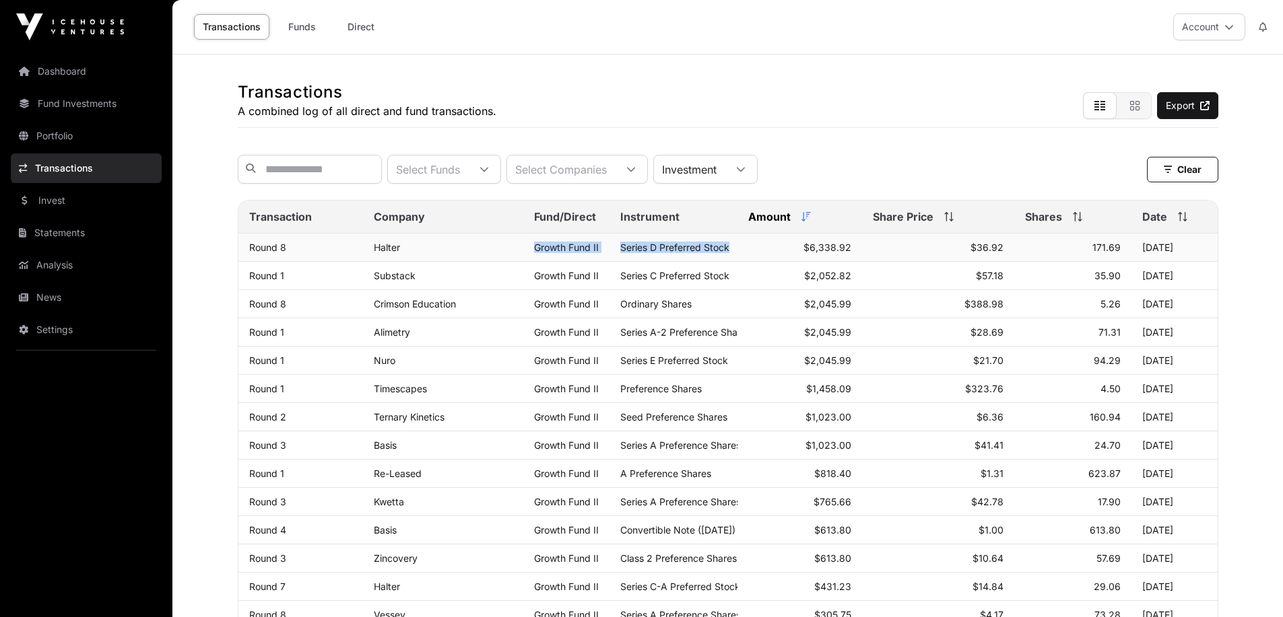
click at [769, 257] on td "$6,338.92" at bounding box center [799, 248] width 125 height 28
drag, startPoint x: 782, startPoint y: 257, endPoint x: 879, endPoint y: 259, distance: 97.0
click at [879, 259] on tr "Round 8 Halter Growth Fund II Series D Preferred Stock $6,338.92 $36.92 171.69 …" at bounding box center [727, 248] width 979 height 28
click at [879, 259] on td "$36.92" at bounding box center [938, 248] width 152 height 28
click at [69, 137] on link "Portfolio" at bounding box center [86, 136] width 151 height 30
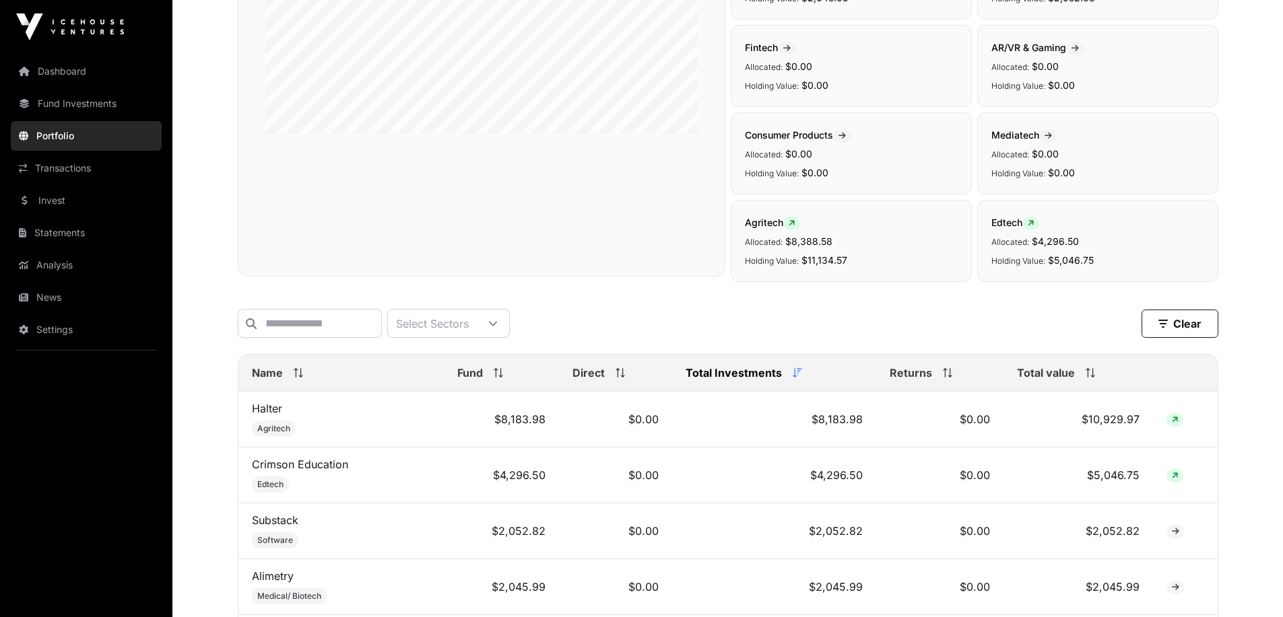
scroll to position [337, 0]
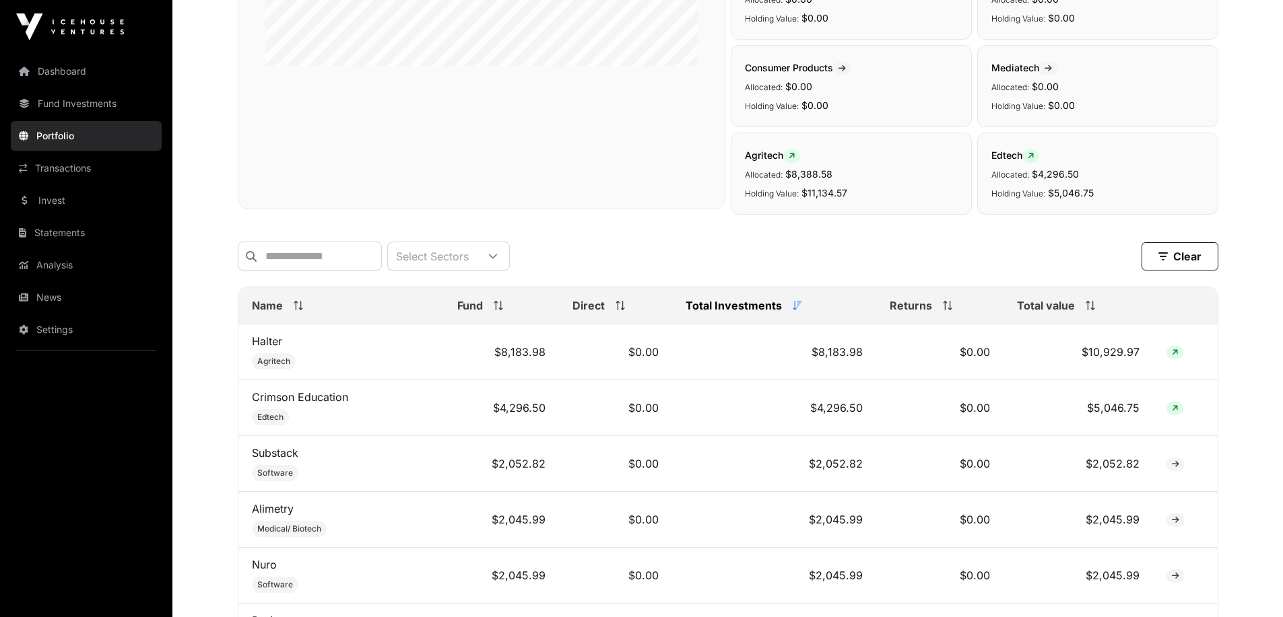
click at [764, 313] on span "Total Investments" at bounding box center [733, 306] width 96 height 16
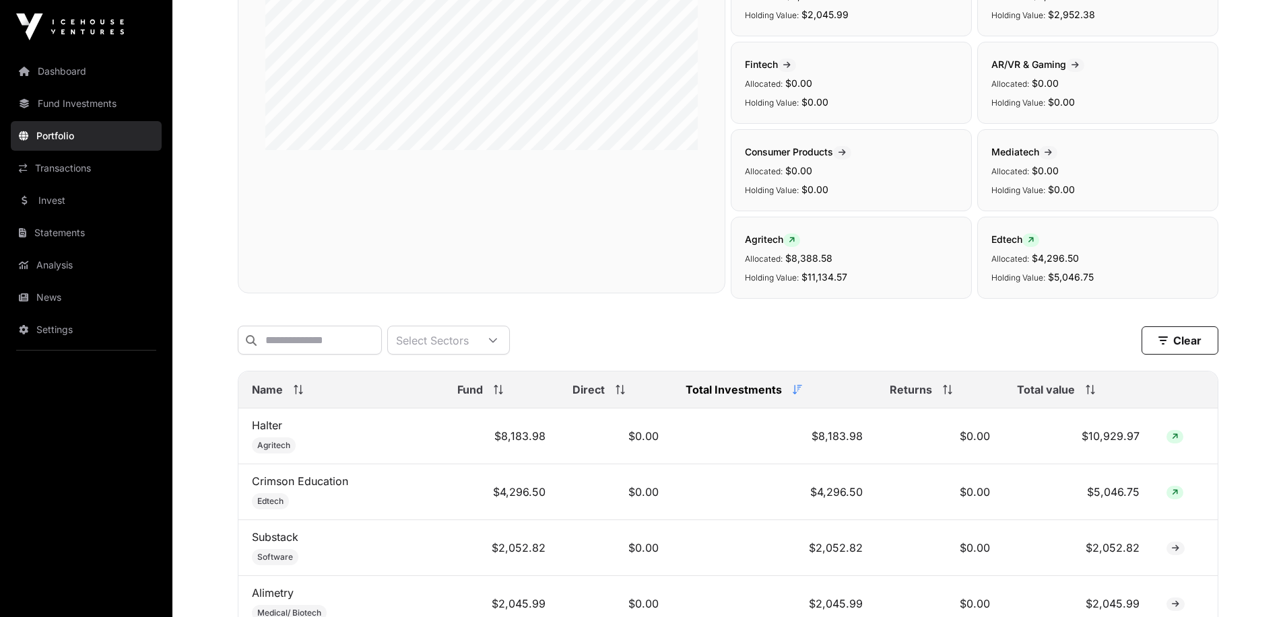
scroll to position [0, 0]
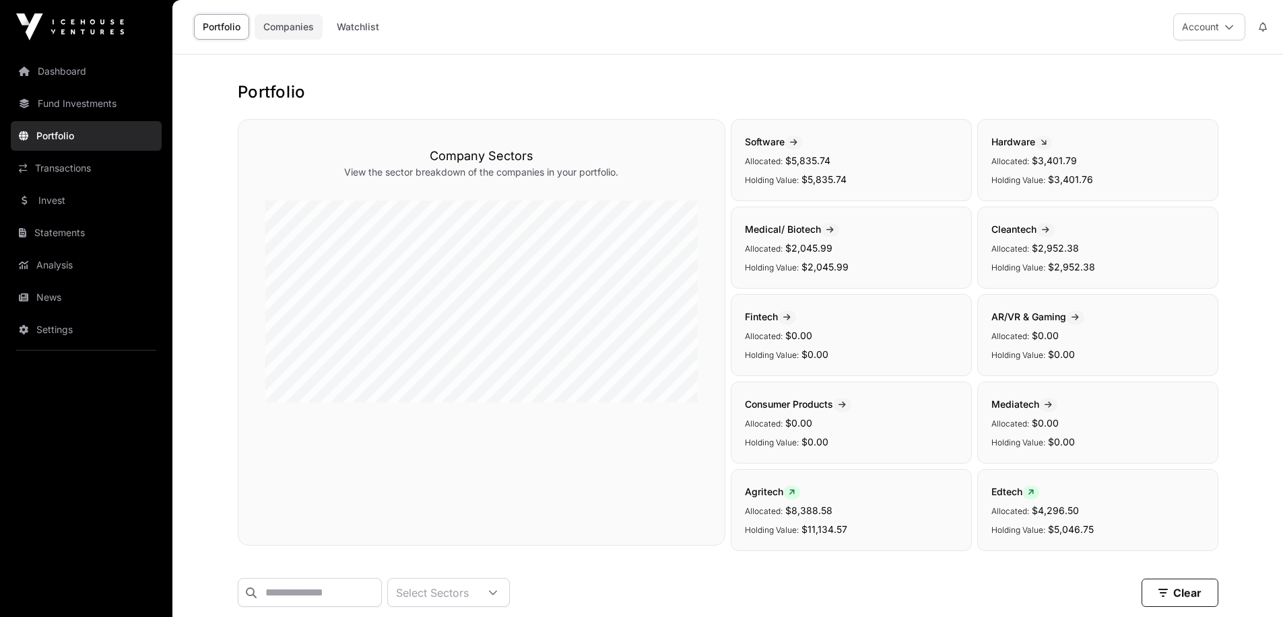
click at [294, 26] on link "Companies" at bounding box center [288, 27] width 68 height 26
